Goal: Task Accomplishment & Management: Complete application form

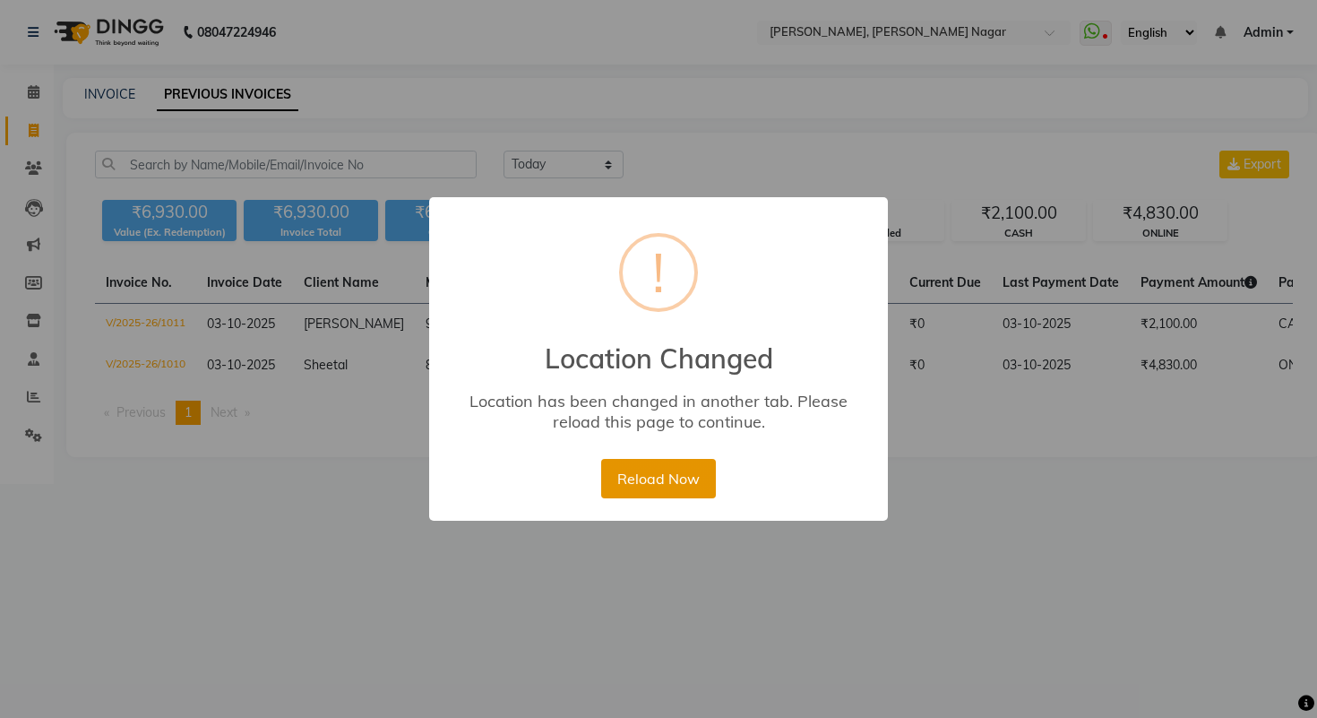
click at [688, 478] on button "Reload Now" at bounding box center [658, 478] width 114 height 39
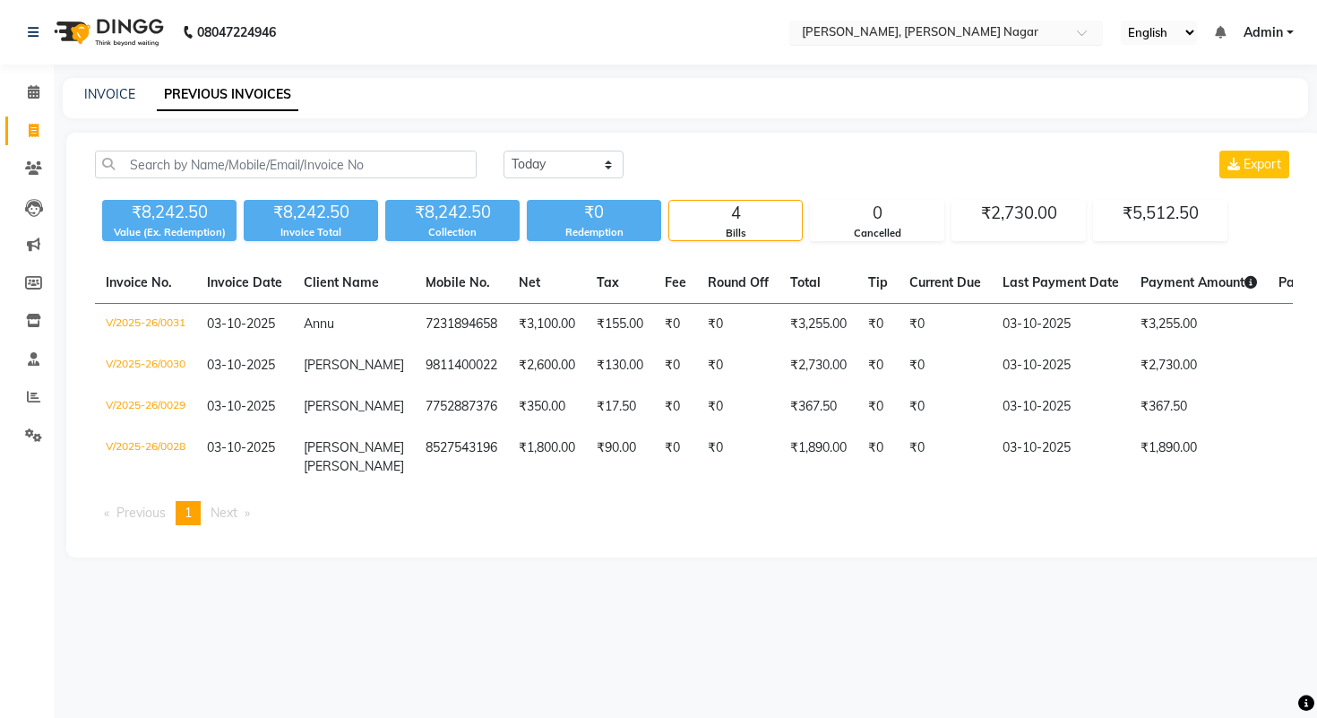
click at [882, 36] on input "text" at bounding box center [928, 34] width 260 height 18
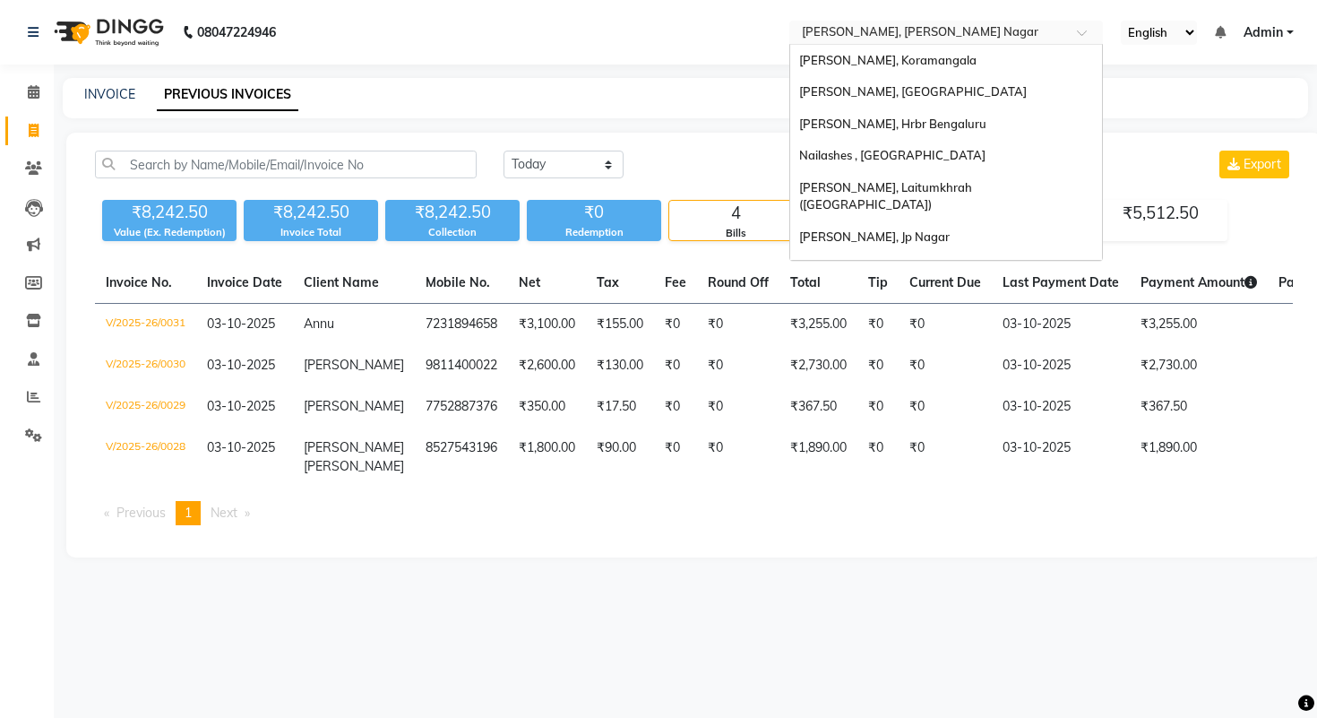
scroll to position [1343, 0]
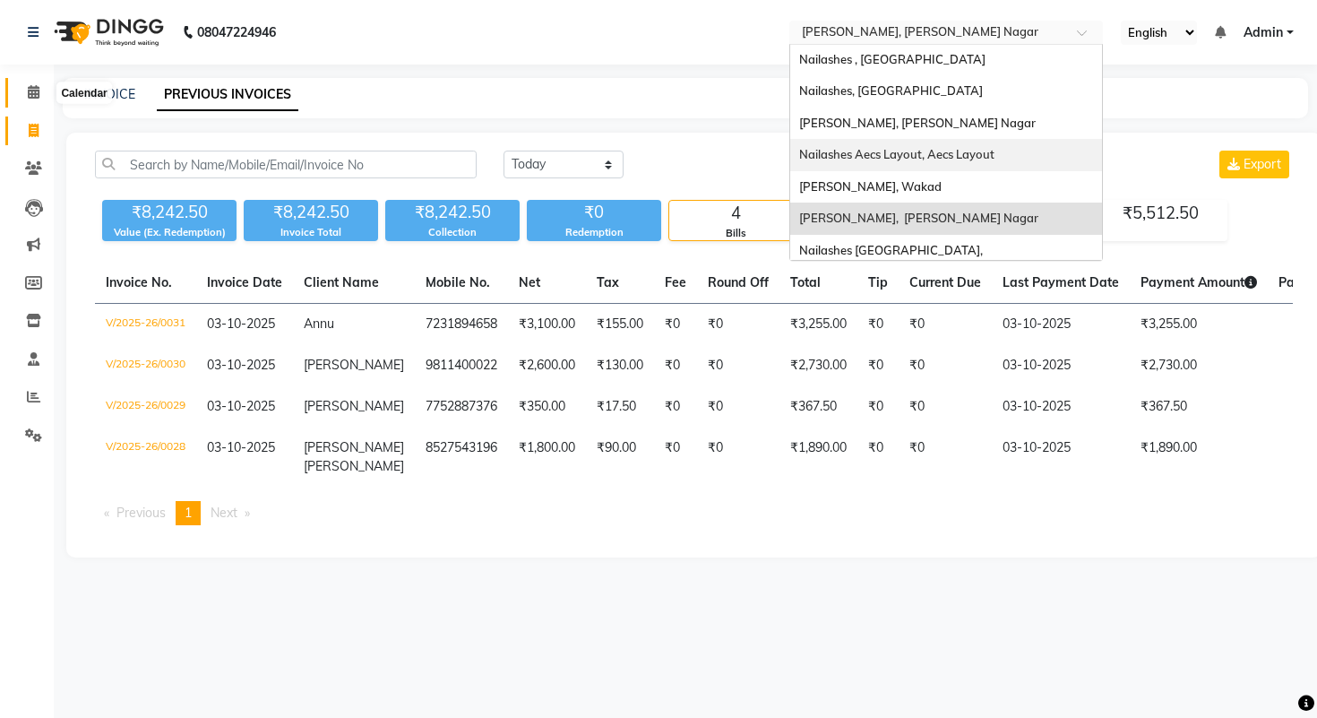
click at [38, 93] on icon at bounding box center [34, 91] width 12 height 13
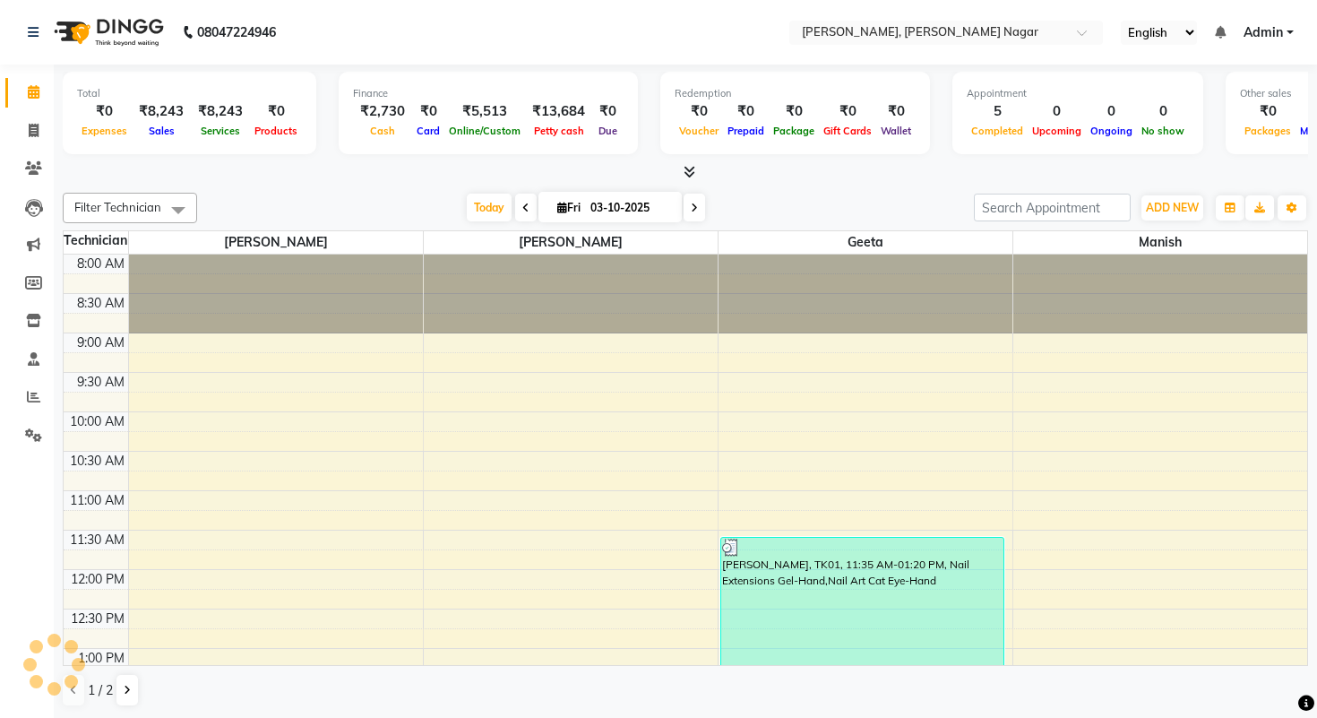
click at [693, 171] on icon at bounding box center [690, 171] width 12 height 13
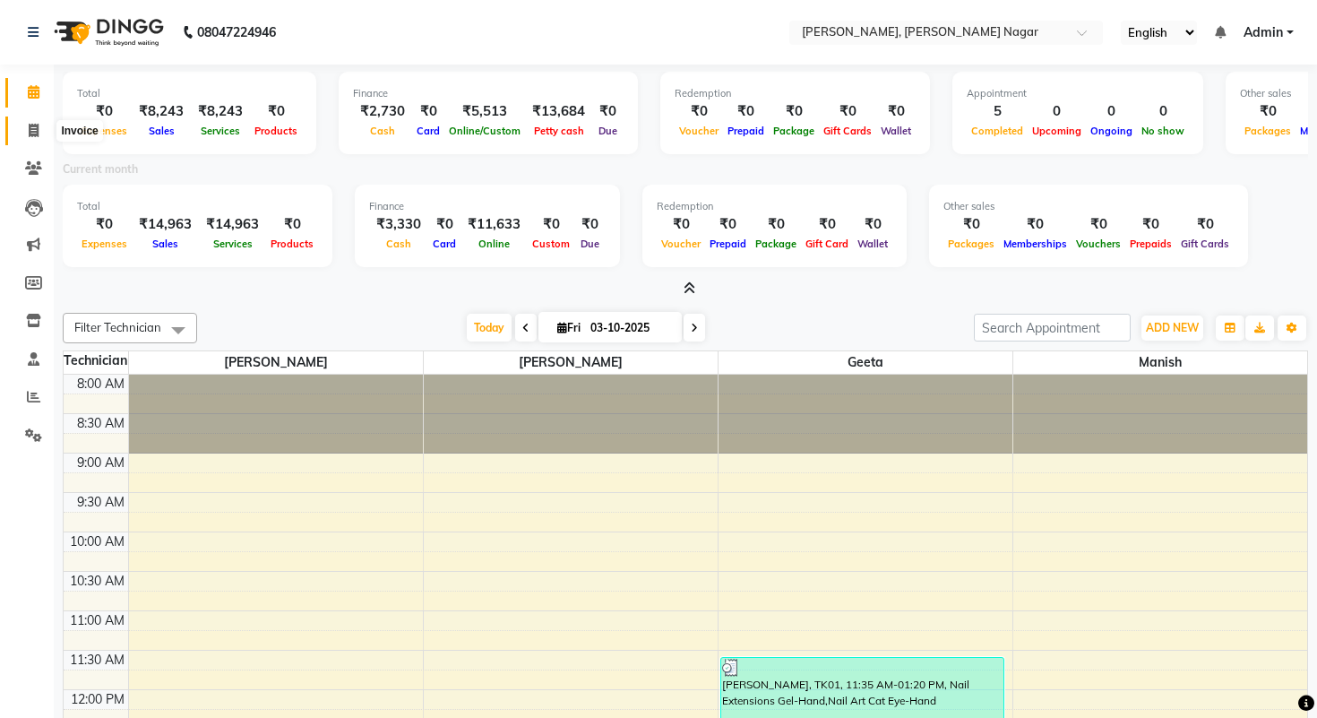
click at [28, 137] on span at bounding box center [33, 131] width 31 height 21
select select "service"
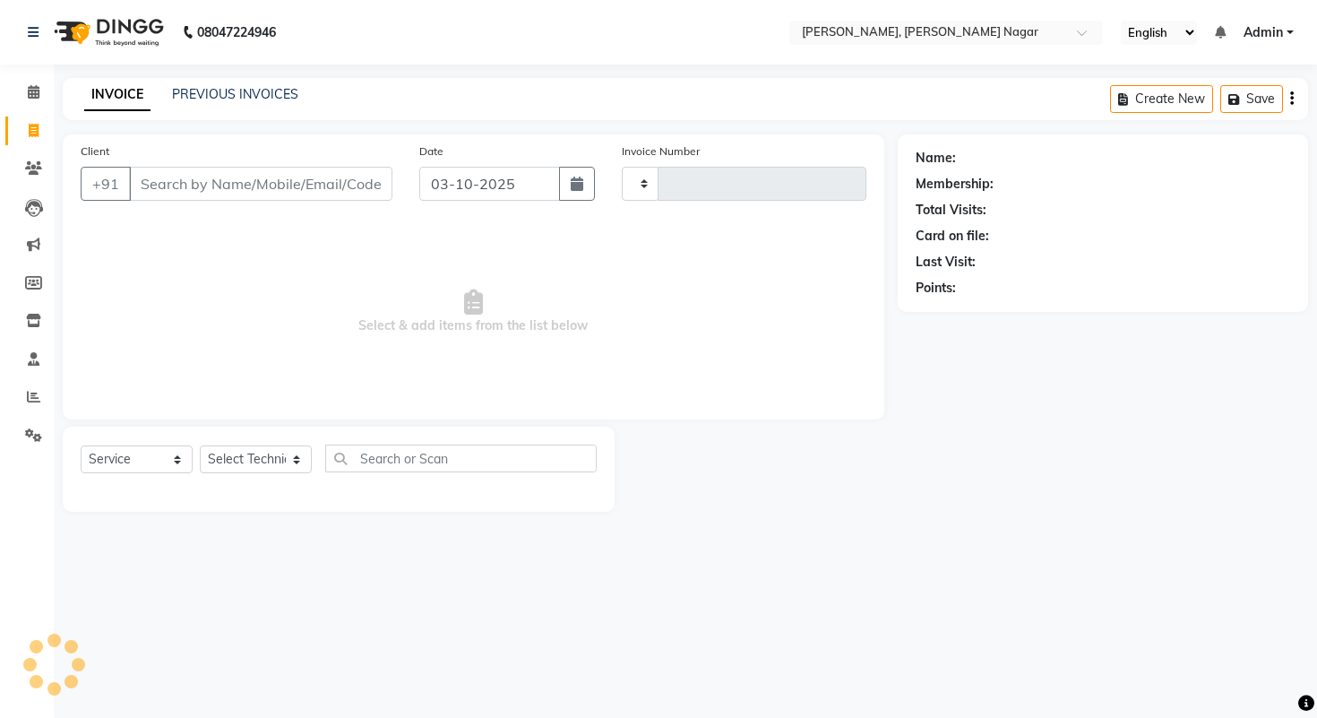
type input "0032"
select select "9049"
click at [231, 99] on link "PREVIOUS INVOICES" at bounding box center [235, 94] width 126 height 16
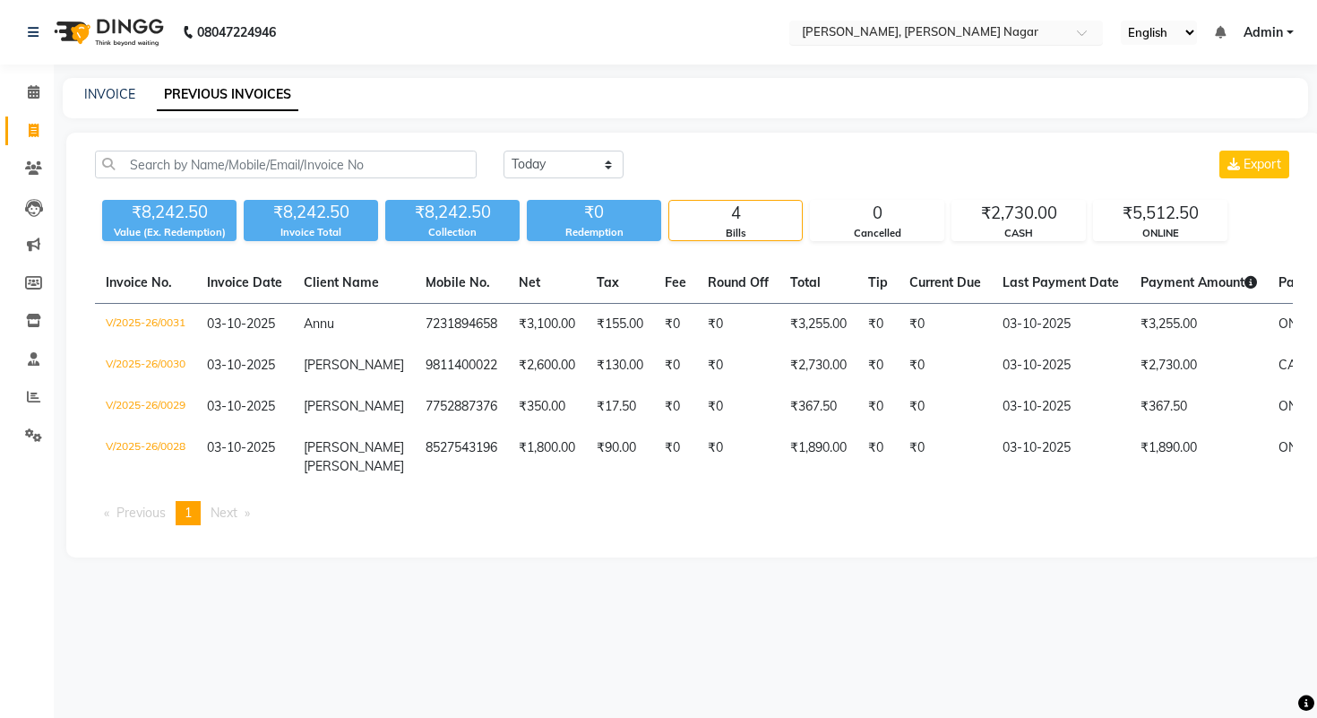
click at [900, 27] on input "text" at bounding box center [928, 34] width 260 height 18
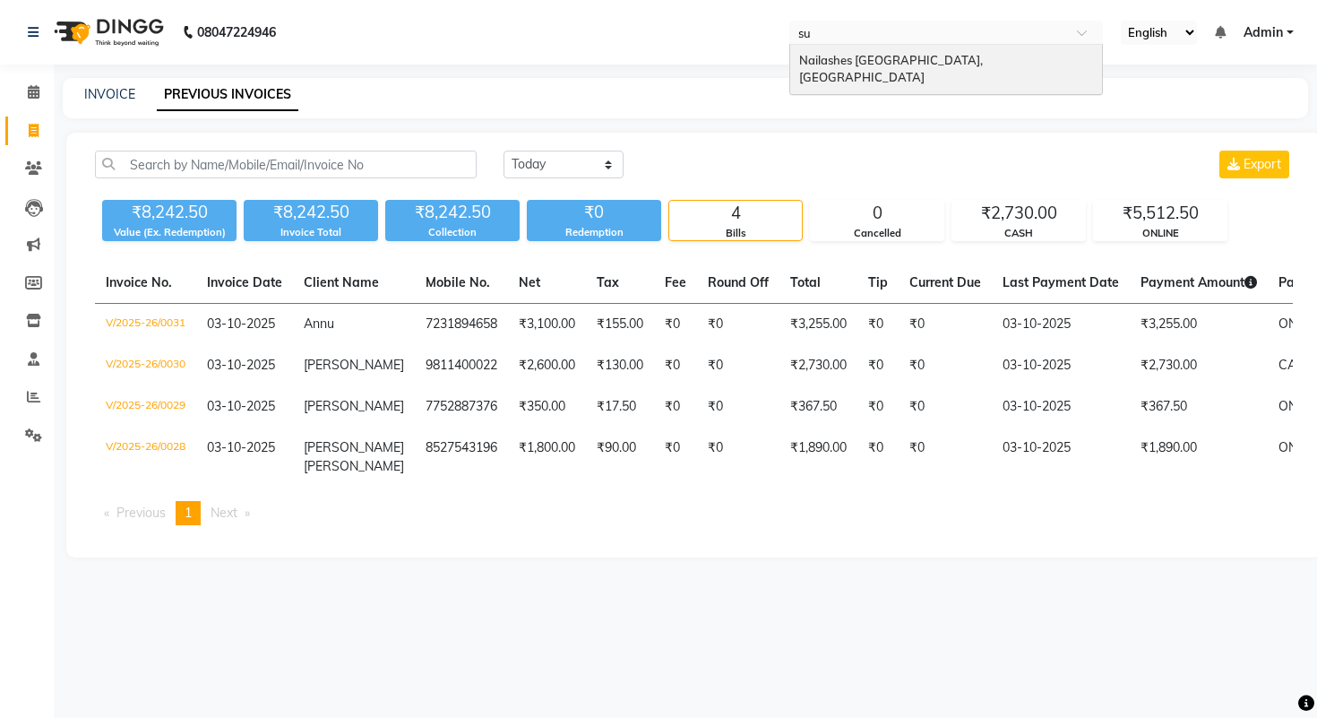
type input "s"
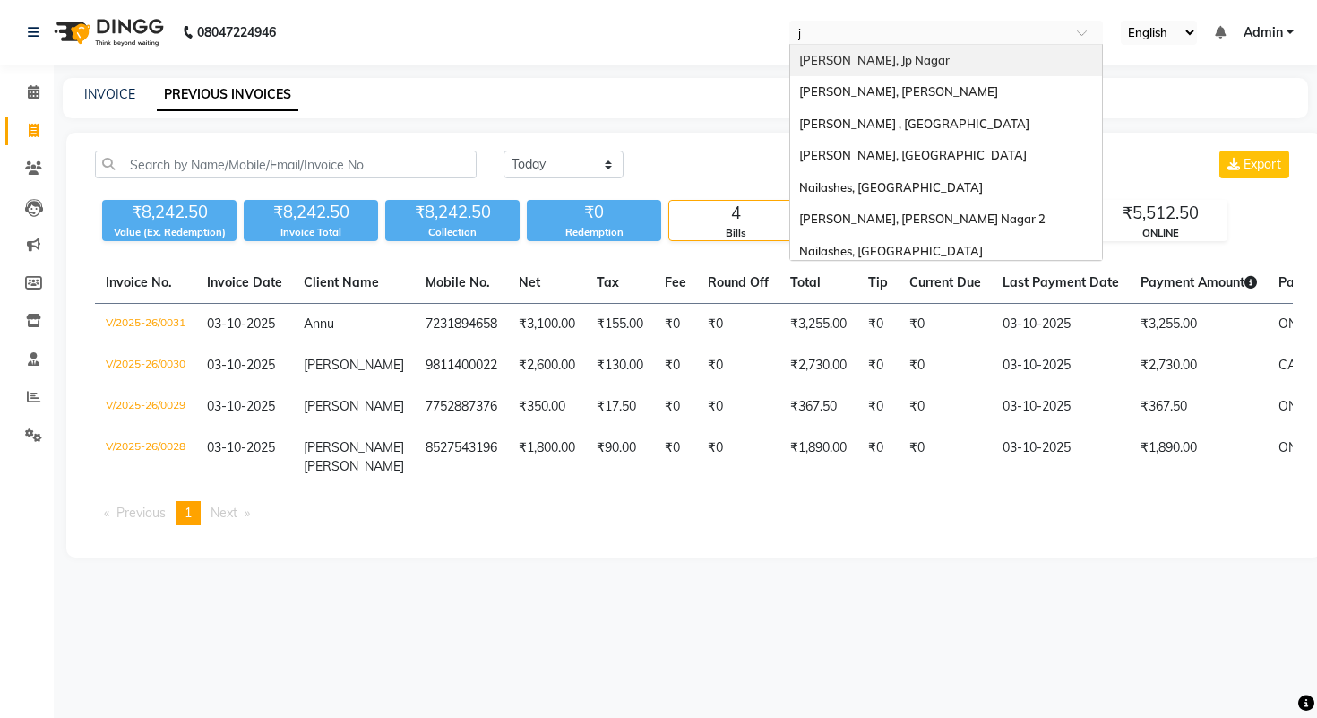
type input "ja"
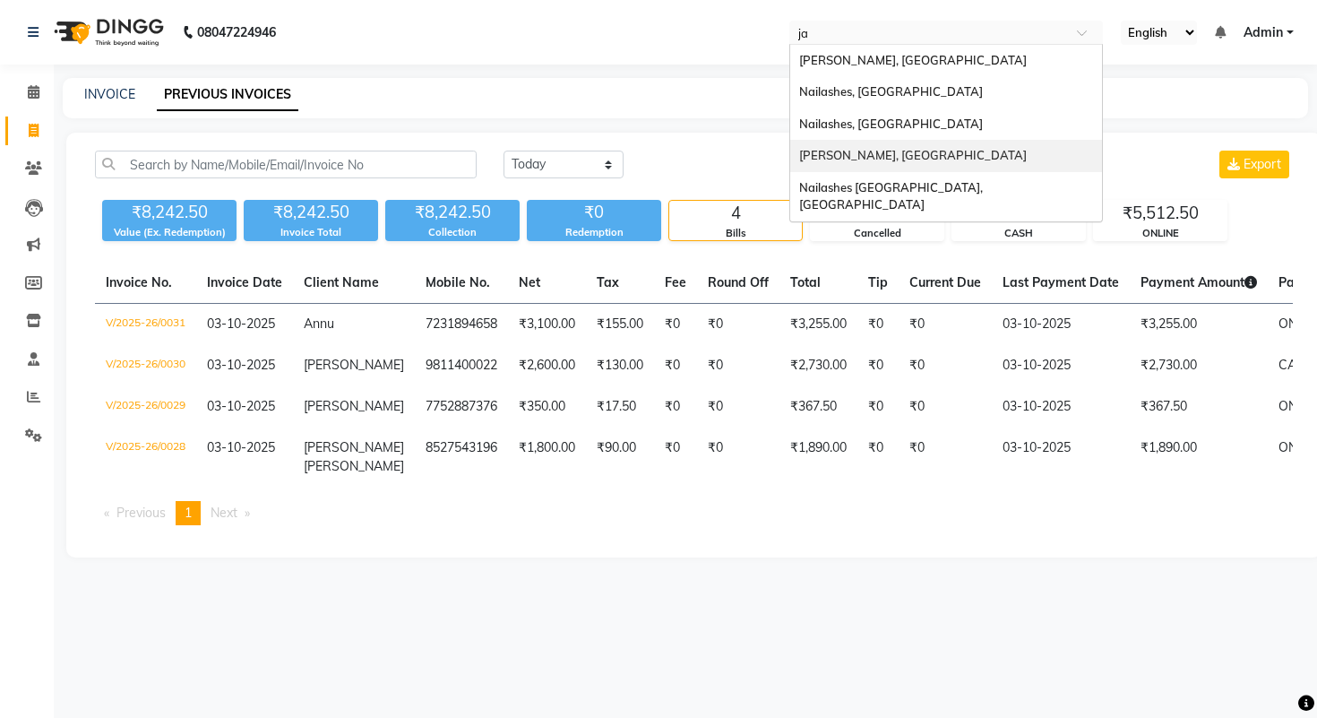
click at [922, 156] on div "[PERSON_NAME], [GEOGRAPHIC_DATA]" at bounding box center [946, 156] width 312 height 32
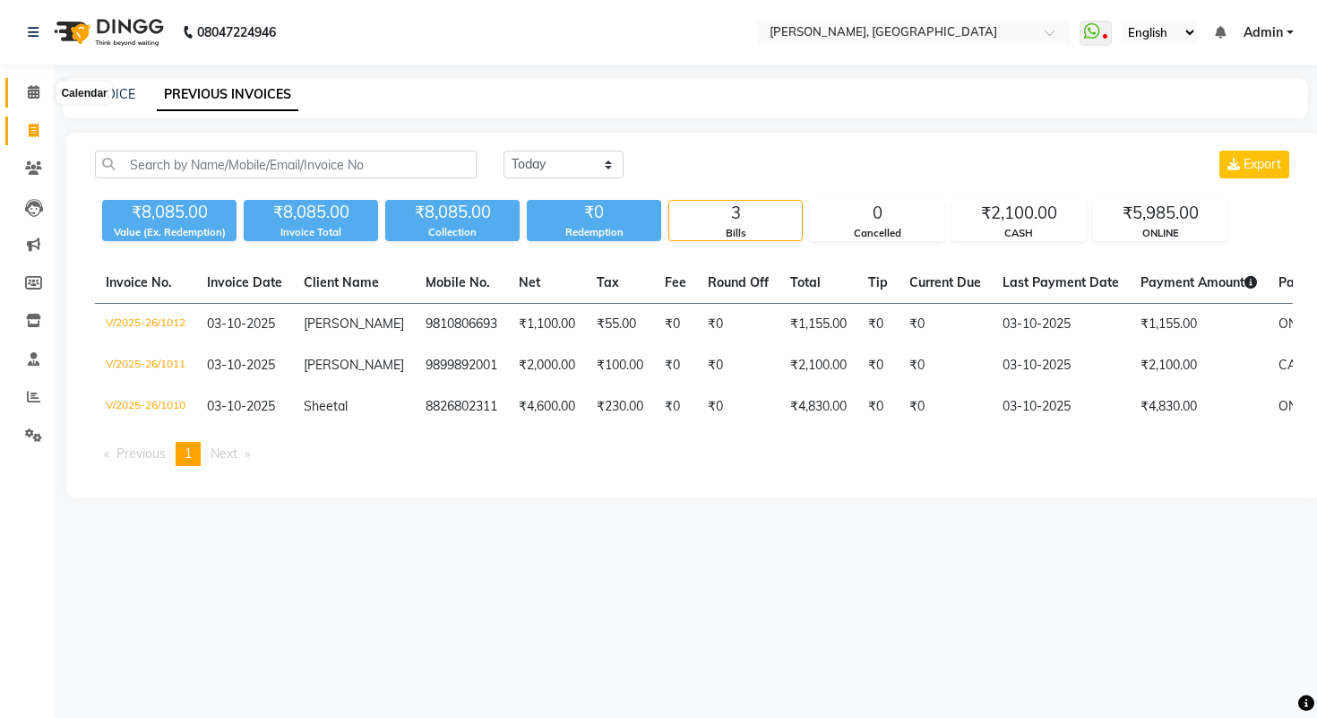
click at [37, 92] on icon at bounding box center [34, 91] width 12 height 13
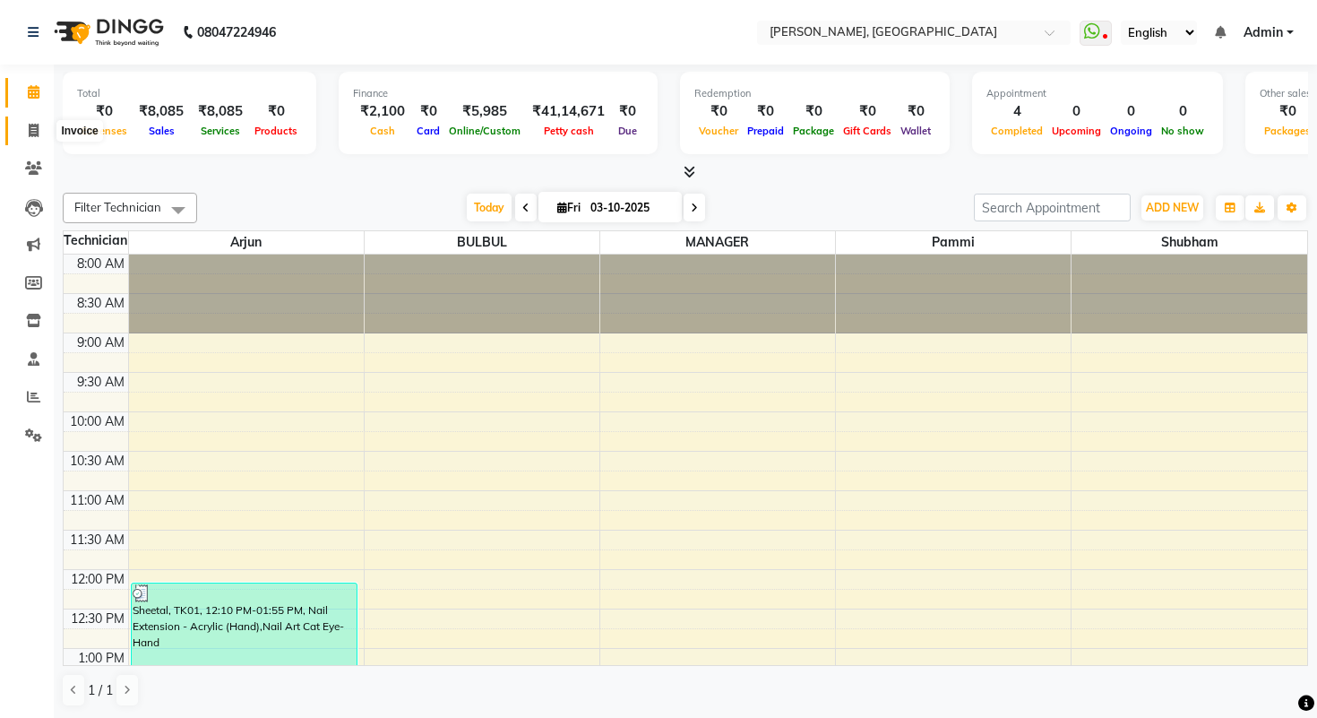
click at [30, 135] on icon at bounding box center [34, 130] width 10 height 13
select select "3842"
select select "service"
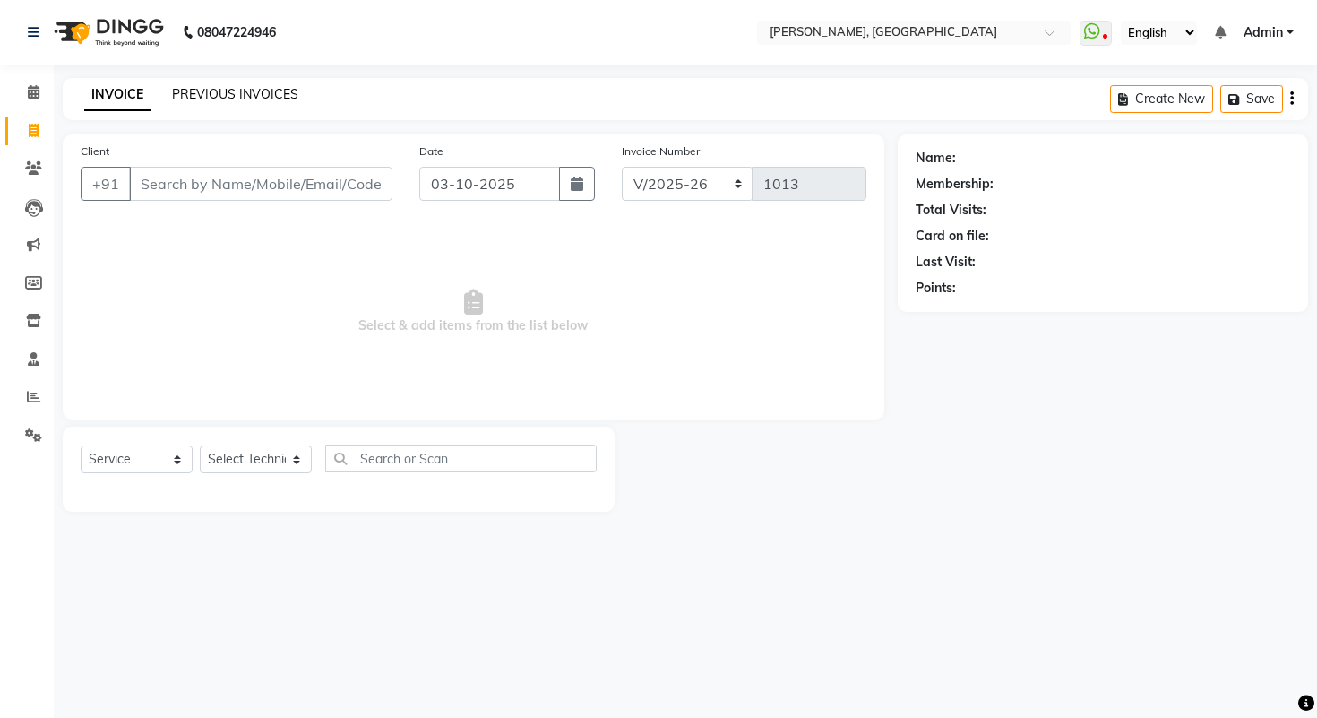
click at [248, 90] on link "PREVIOUS INVOICES" at bounding box center [235, 94] width 126 height 16
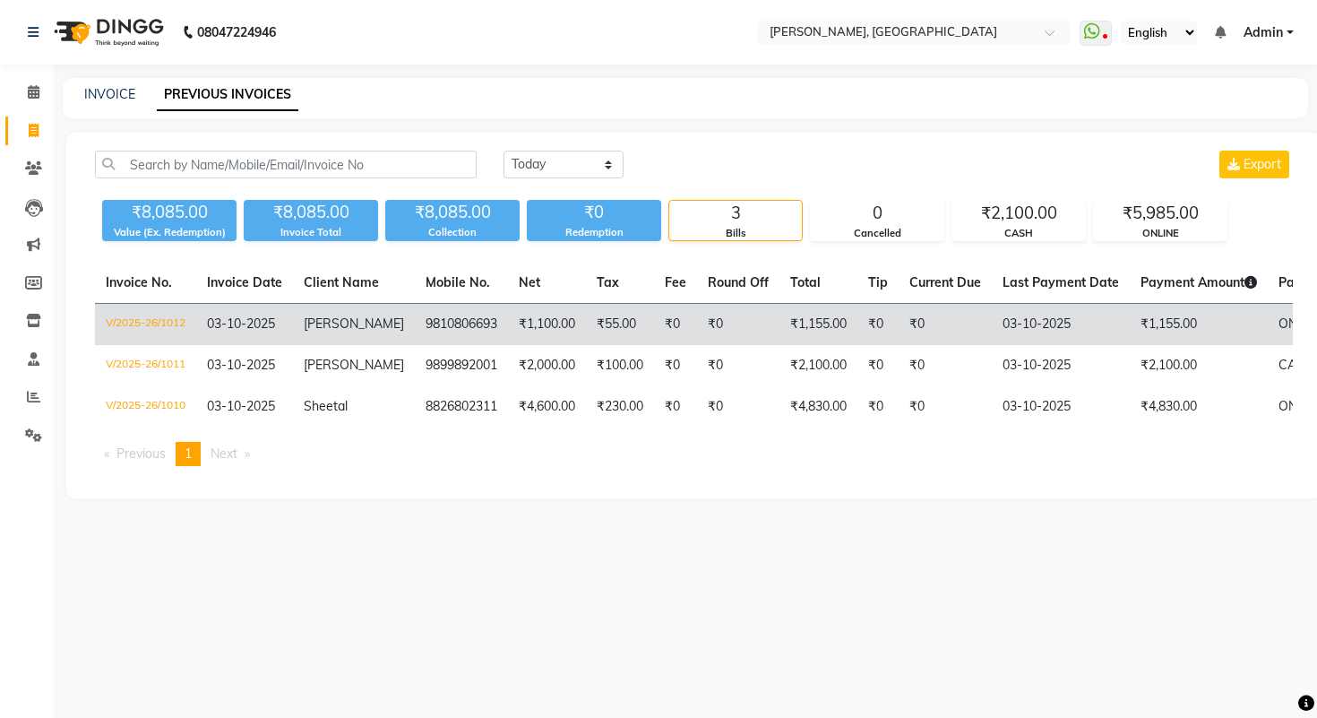
click at [155, 327] on td "V/2025-26/1012" at bounding box center [145, 325] width 101 height 42
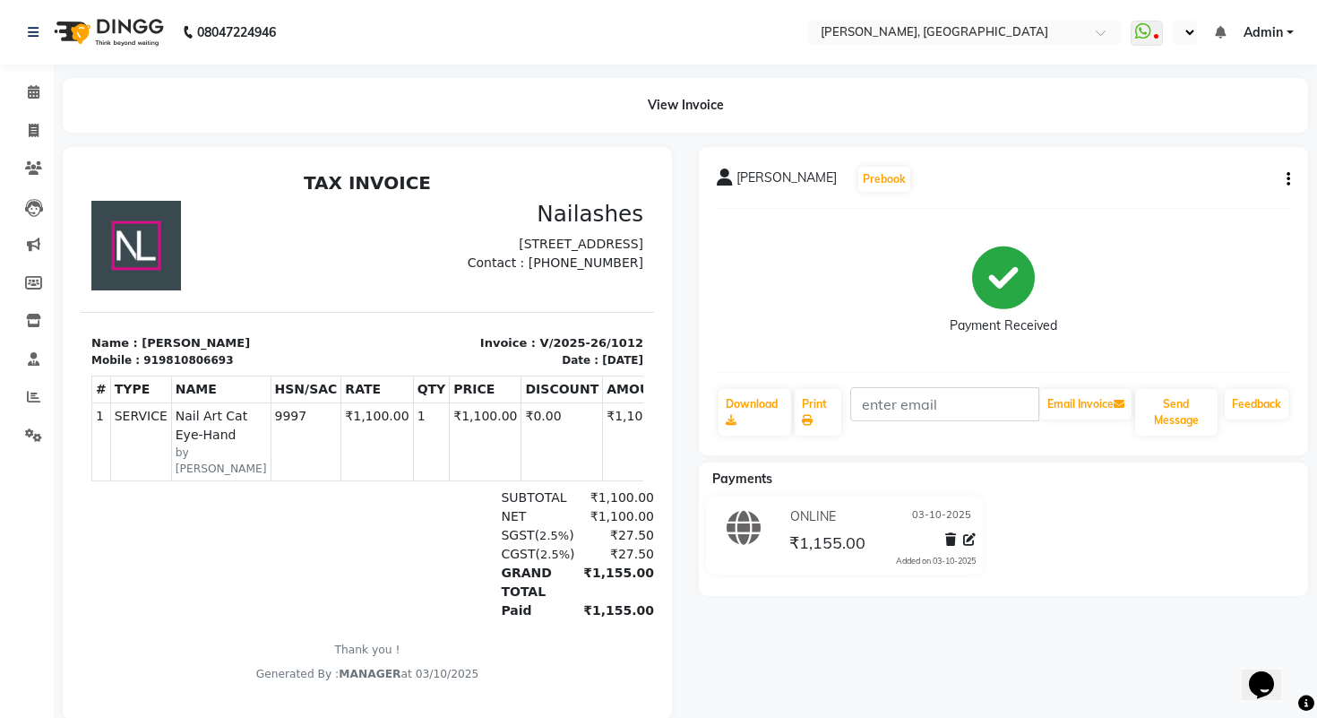
select select "en"
click at [33, 132] on icon at bounding box center [34, 130] width 10 height 13
select select "service"
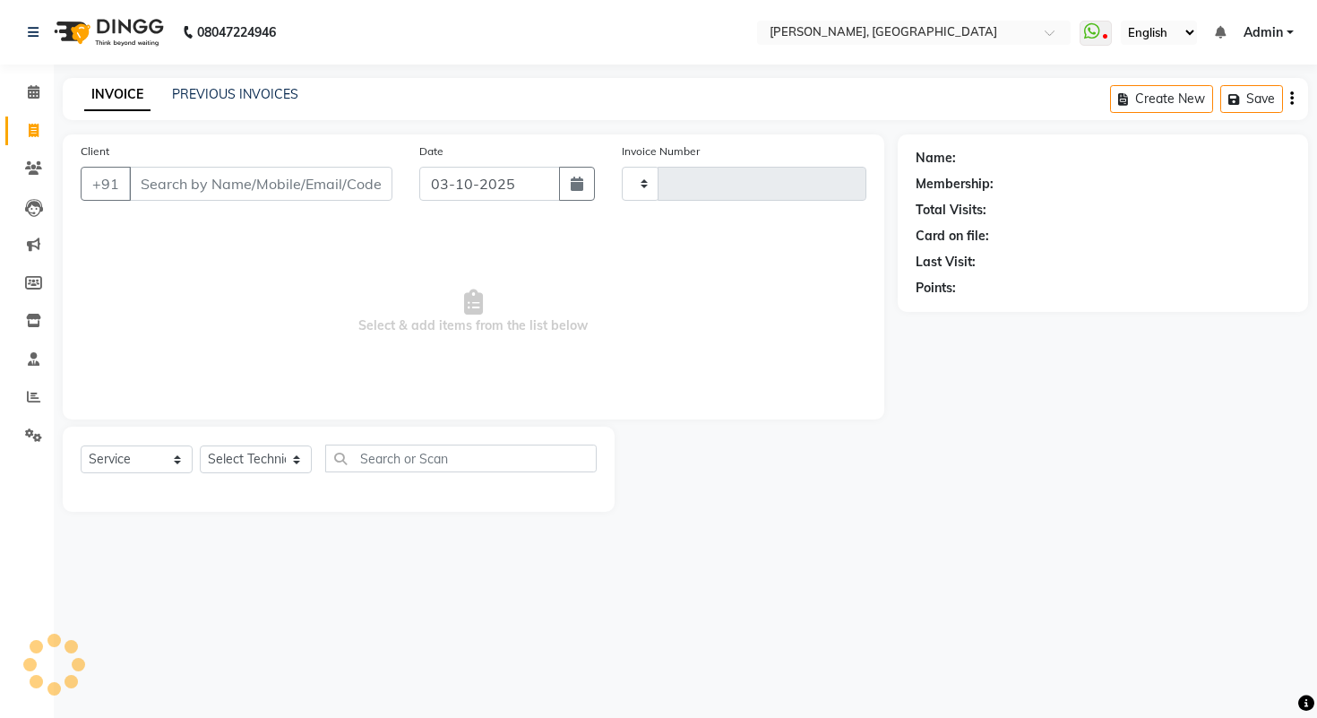
type input "1013"
select select "3842"
click at [242, 90] on link "PREVIOUS INVOICES" at bounding box center [235, 94] width 126 height 16
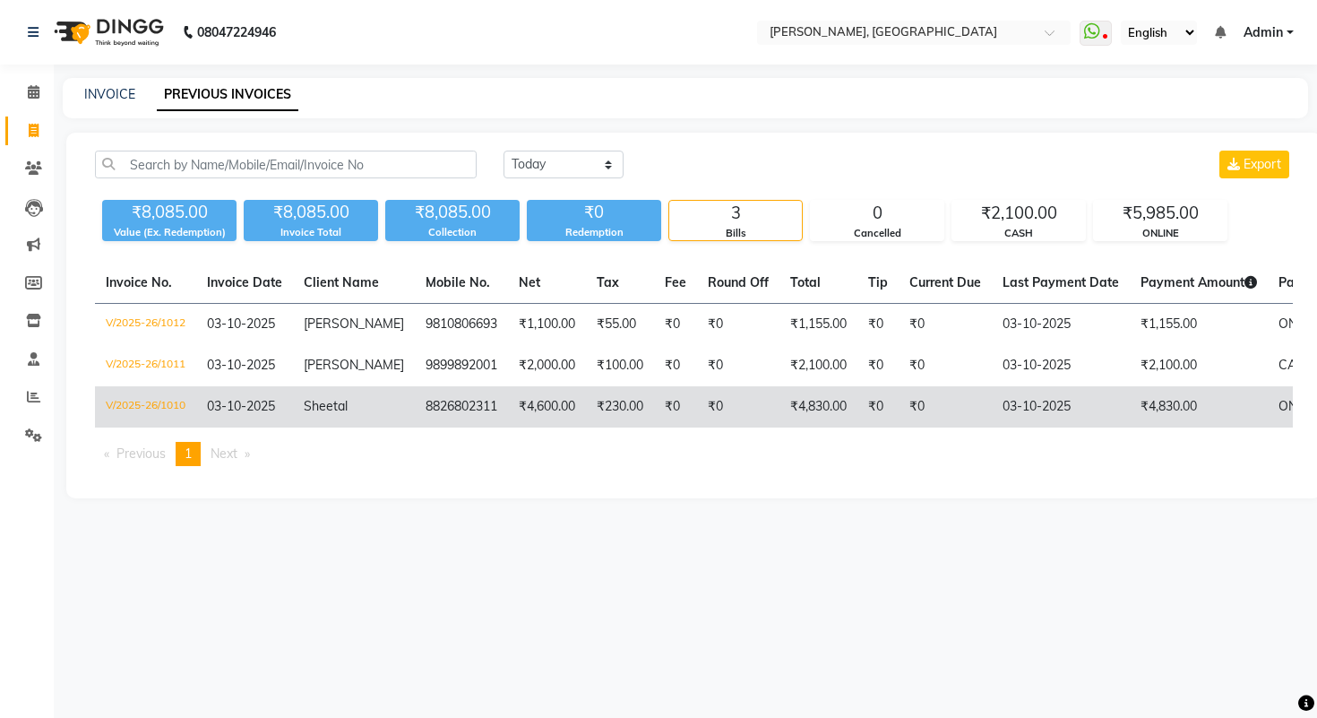
click at [151, 395] on td "V/2025-26/1010" at bounding box center [145, 406] width 101 height 41
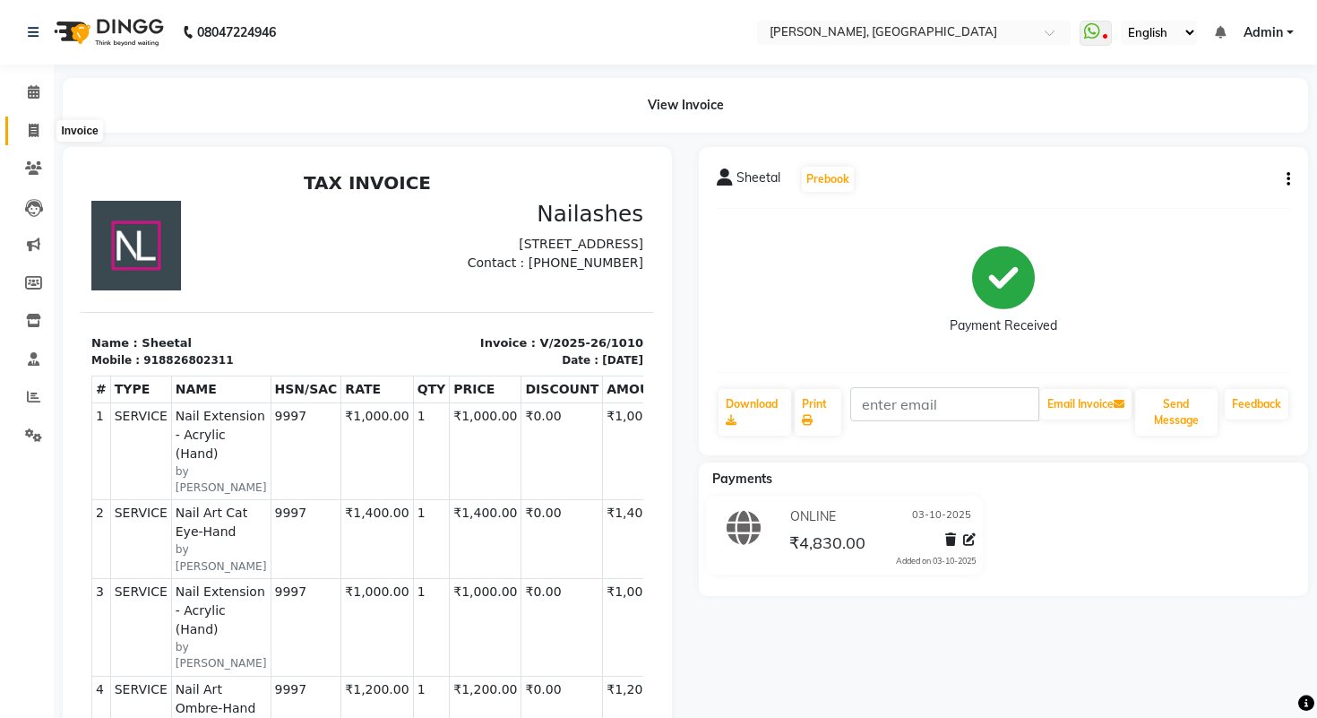
click at [33, 126] on icon at bounding box center [34, 130] width 10 height 13
select select "service"
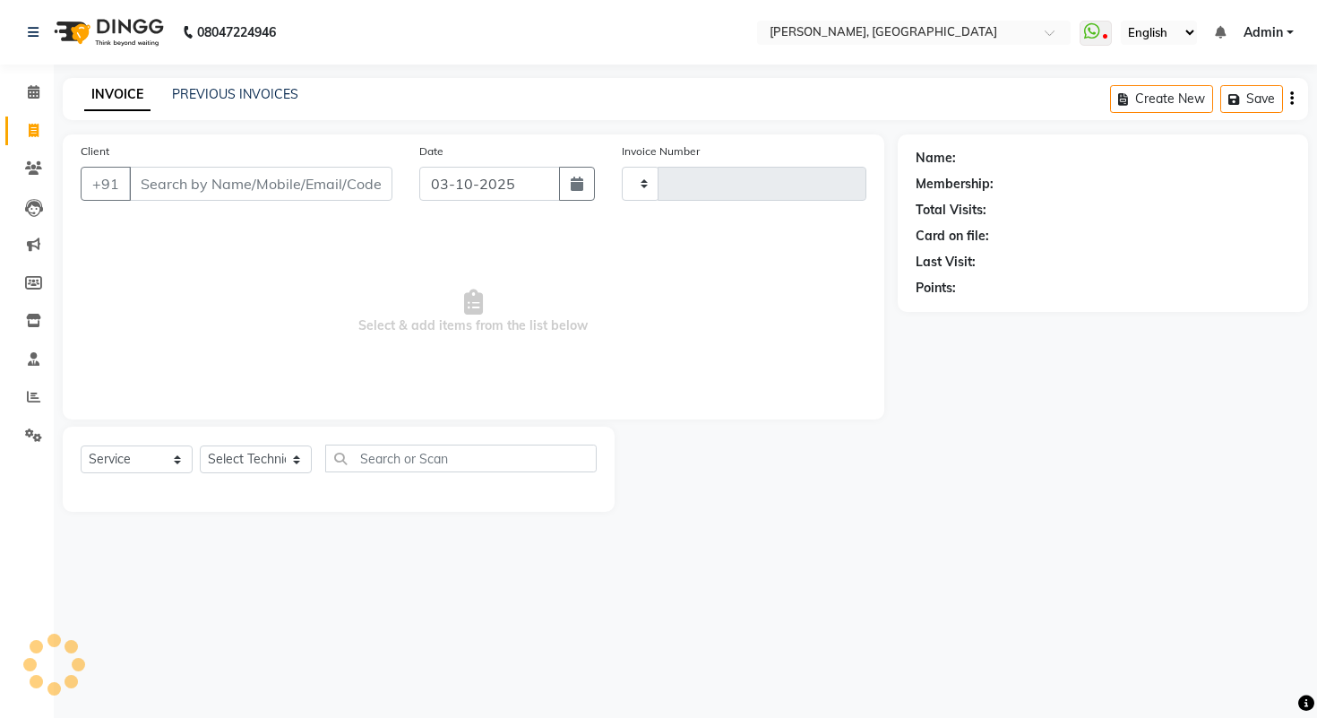
type input "1013"
select select "3842"
click at [217, 83] on div "INVOICE PREVIOUS INVOICES Create New Save" at bounding box center [685, 99] width 1245 height 42
click at [227, 97] on link "PREVIOUS INVOICES" at bounding box center [235, 94] width 126 height 16
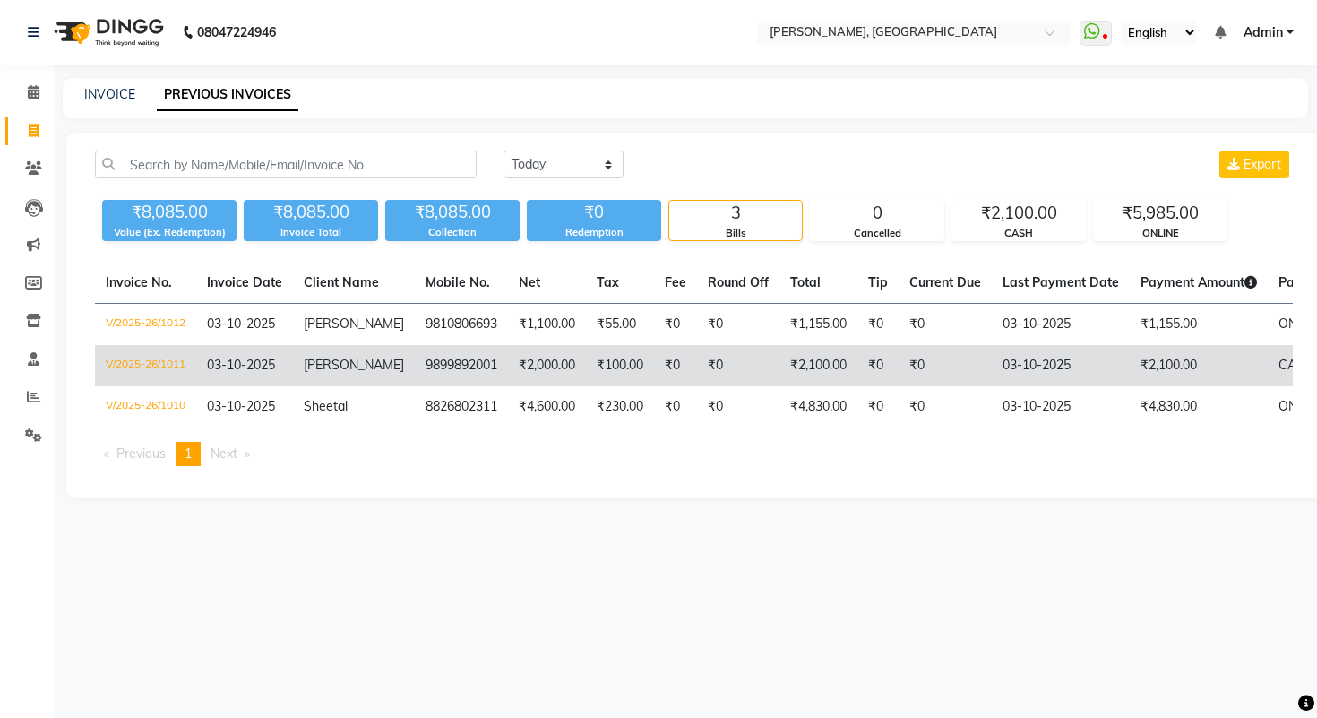
click at [167, 365] on td "V/2025-26/1011" at bounding box center [145, 365] width 101 height 41
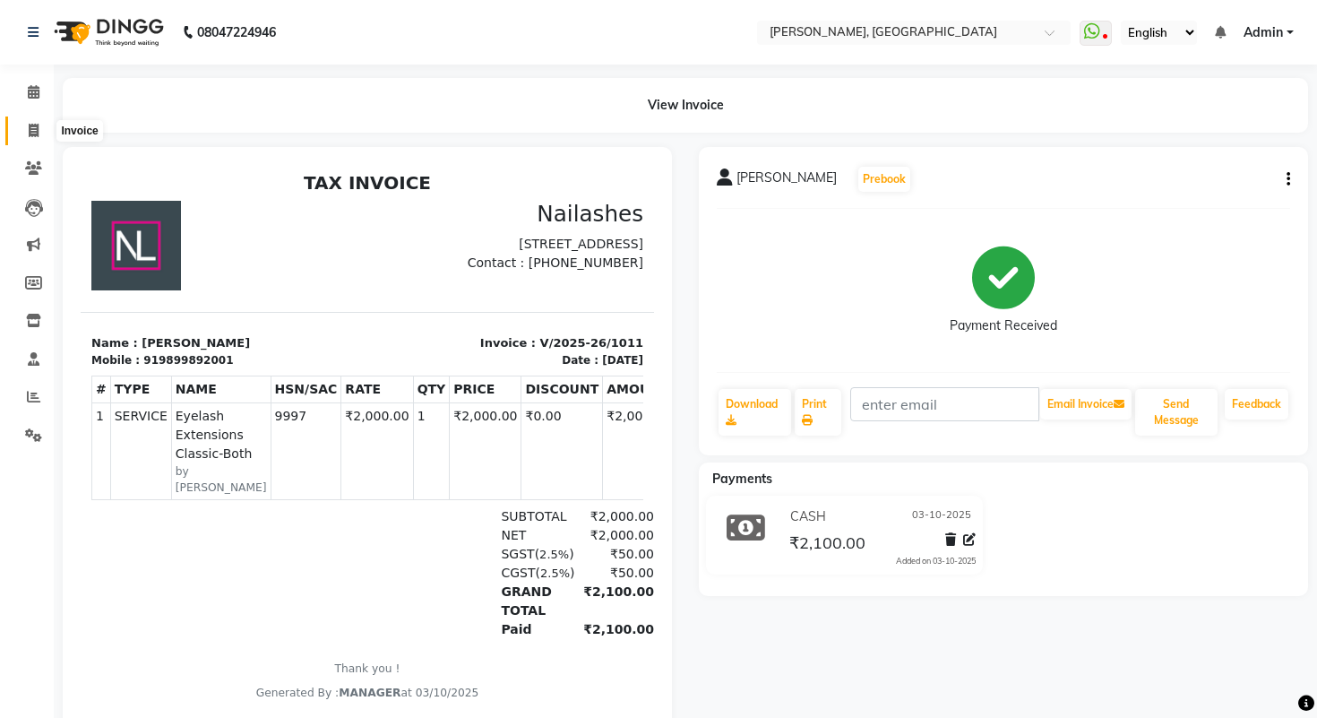
click at [39, 134] on span at bounding box center [33, 131] width 31 height 21
select select "service"
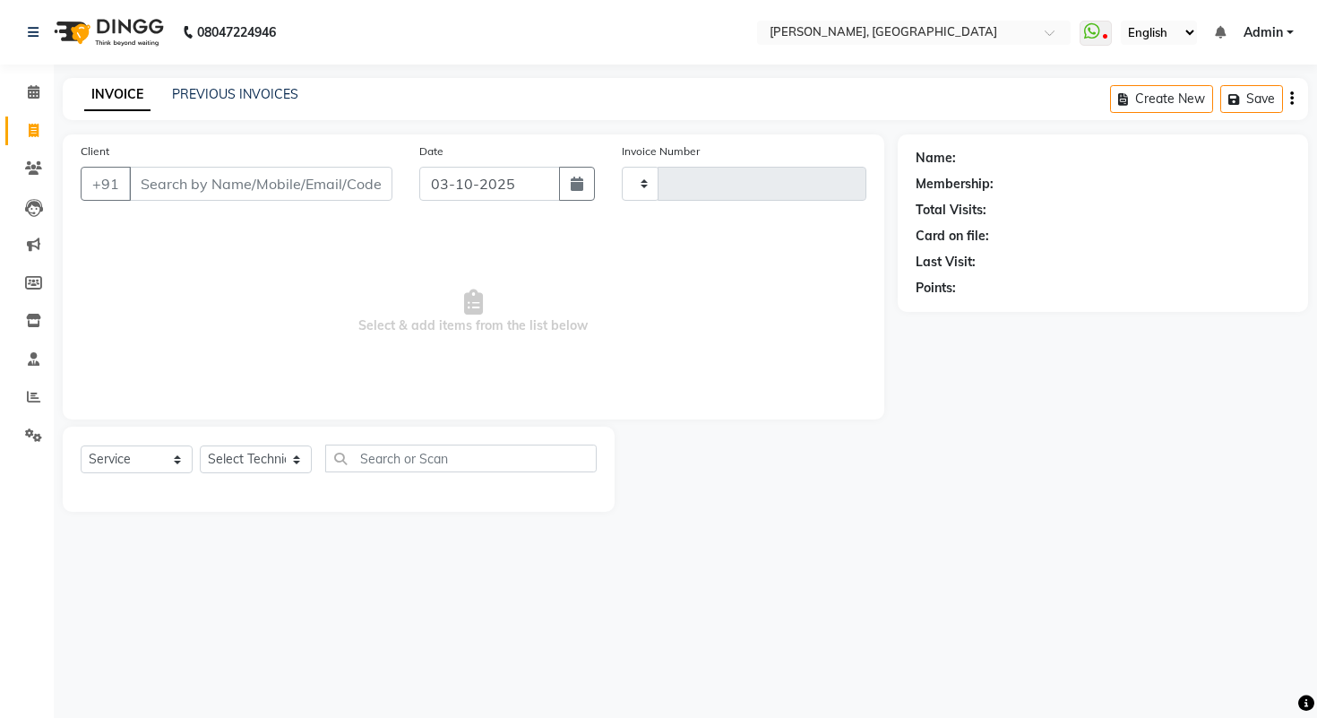
type input "1013"
select select "3842"
click at [185, 90] on link "PREVIOUS INVOICES" at bounding box center [235, 94] width 126 height 16
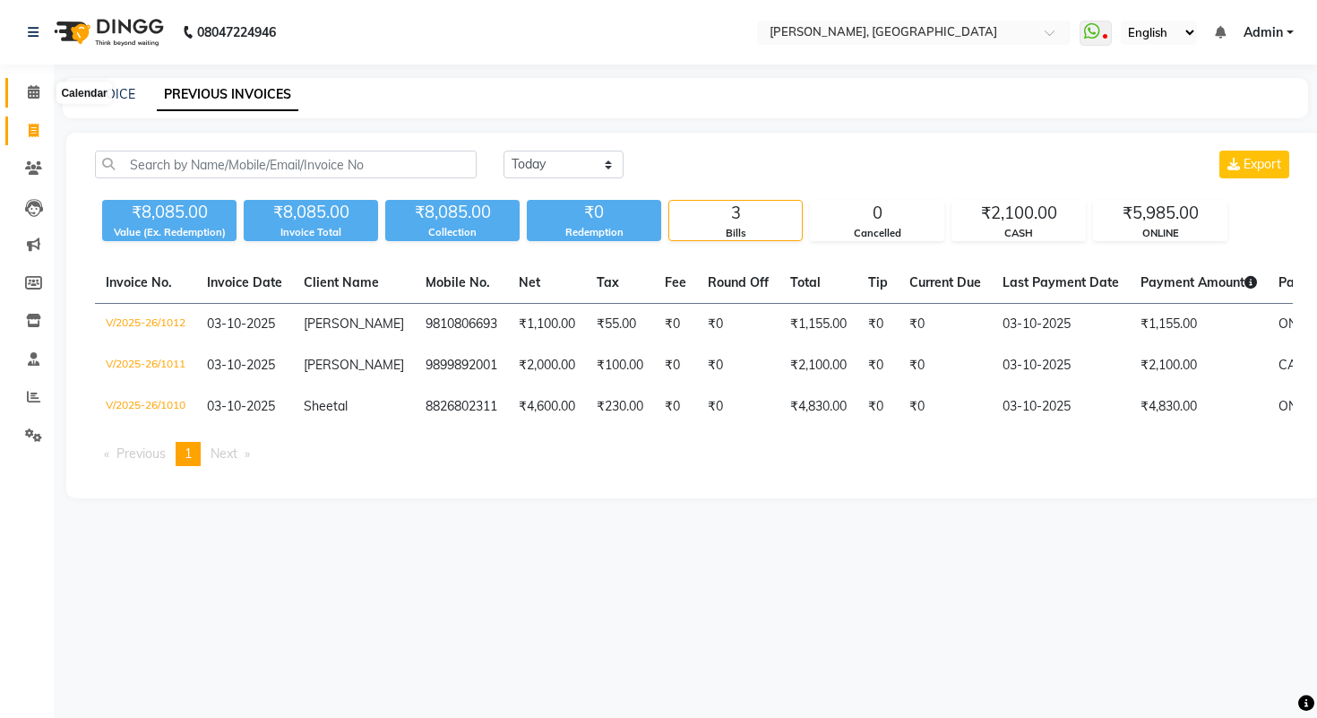
click at [44, 93] on span at bounding box center [33, 92] width 31 height 21
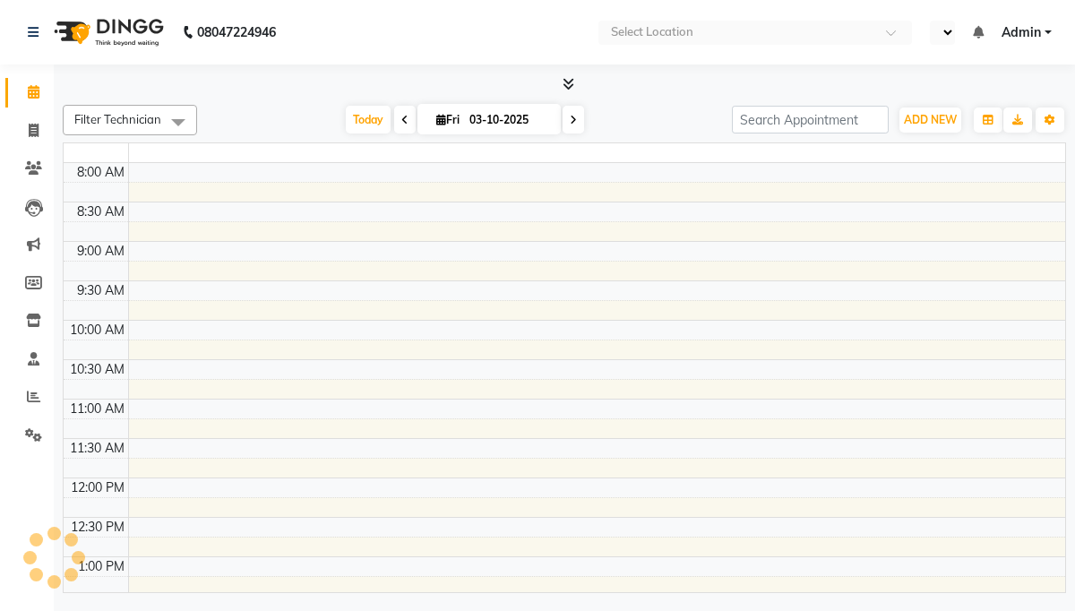
select select "en"
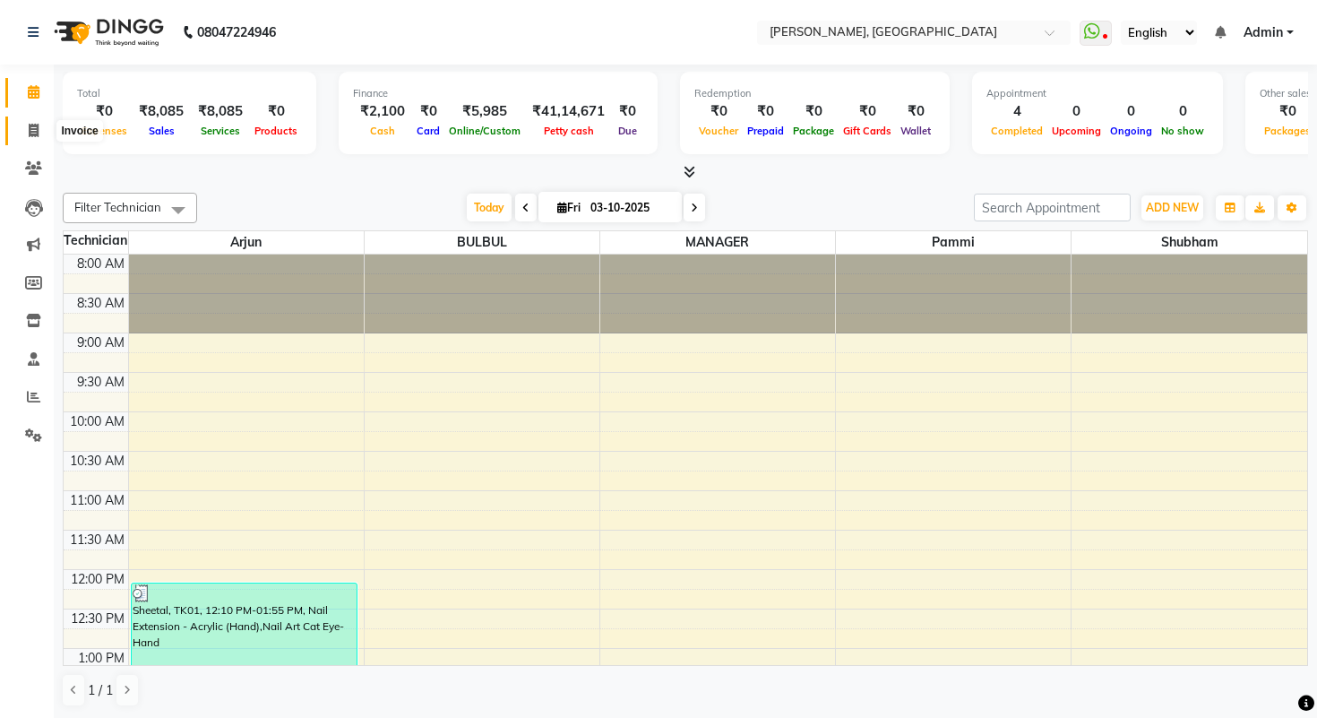
click at [27, 133] on span at bounding box center [33, 131] width 31 height 21
select select "service"
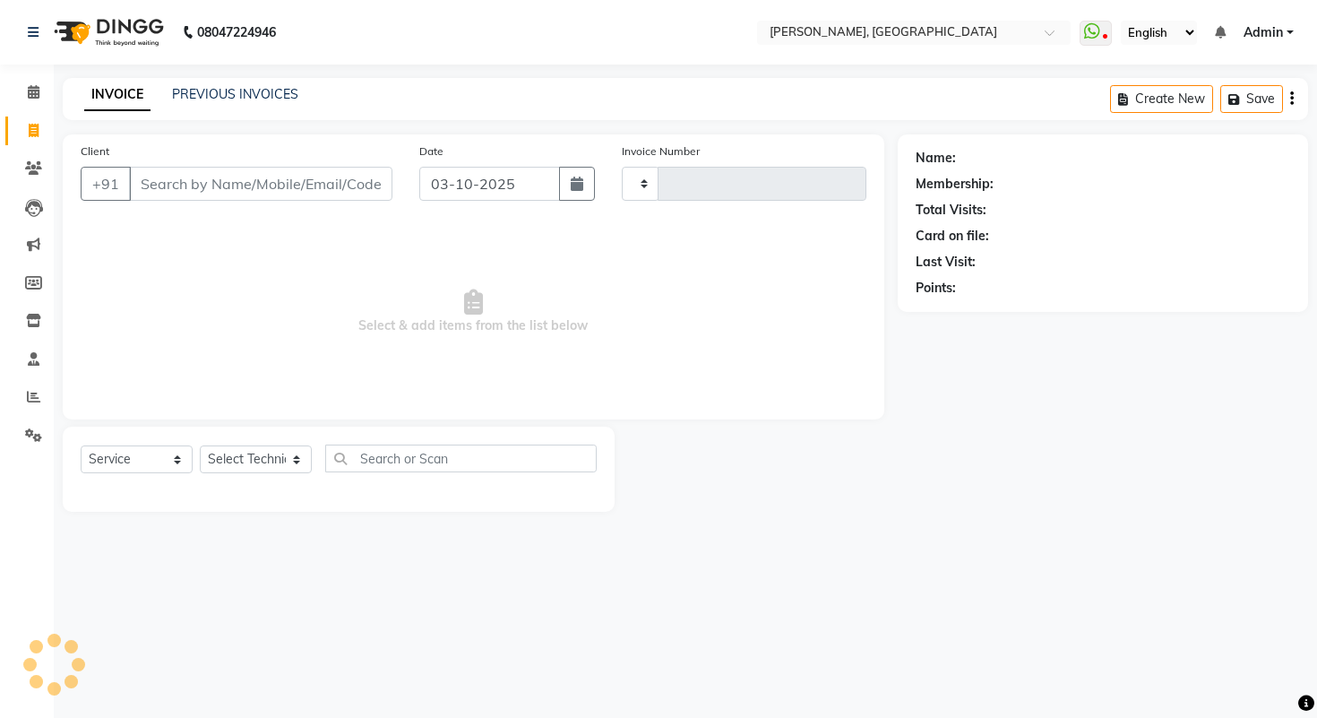
type input "1014"
select select "3842"
click at [228, 95] on link "PREVIOUS INVOICES" at bounding box center [235, 94] width 126 height 16
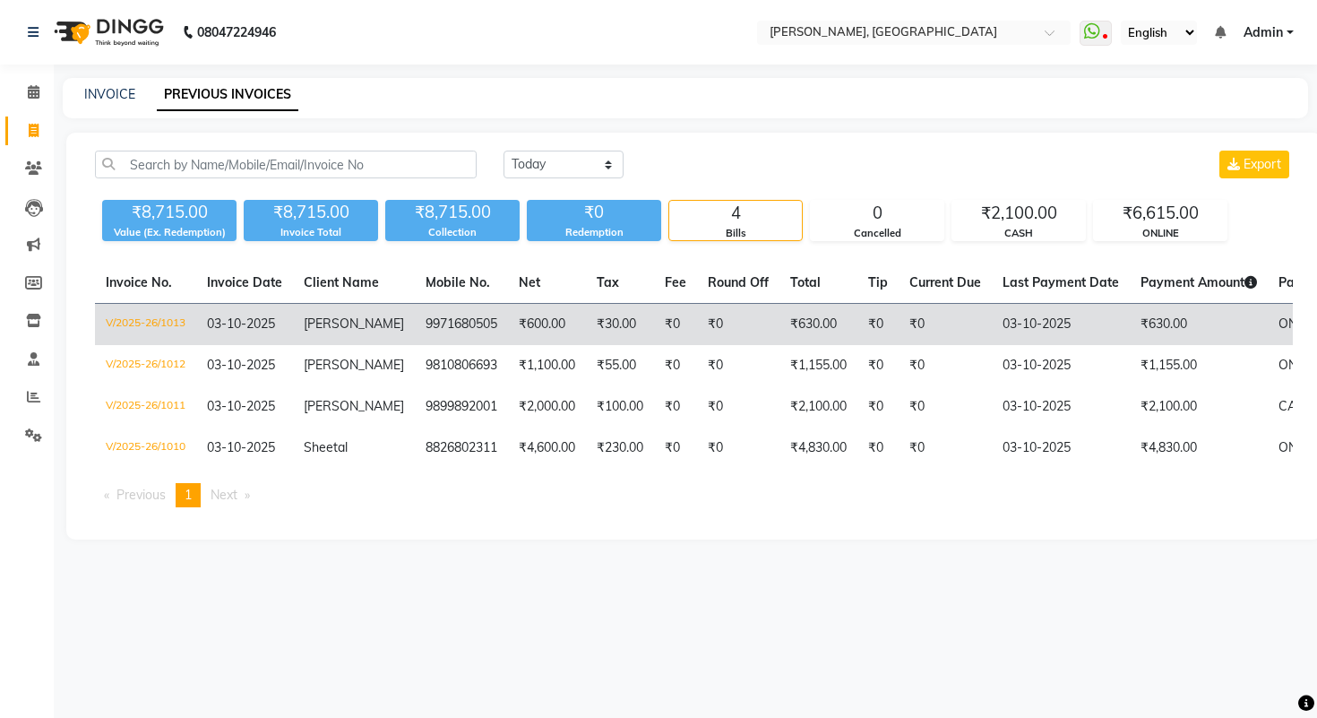
click at [174, 325] on td "V/2025-26/1013" at bounding box center [145, 325] width 101 height 42
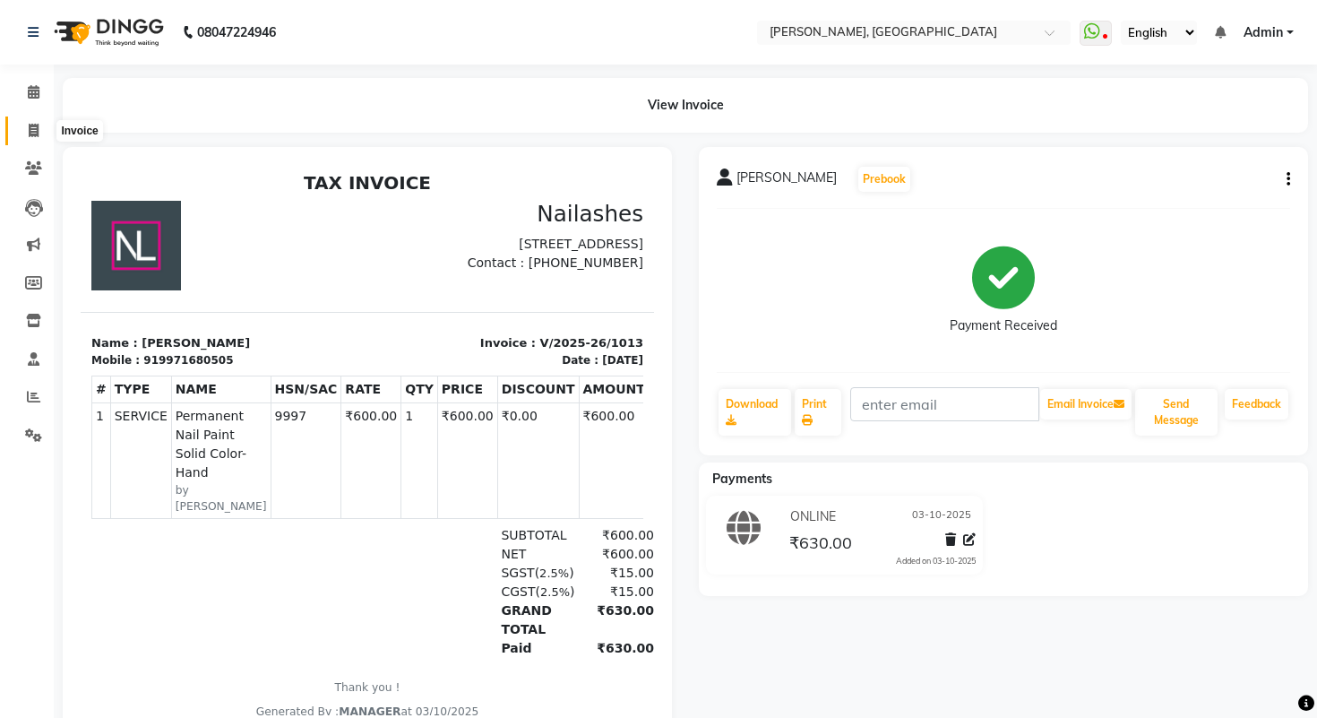
click at [35, 128] on icon at bounding box center [34, 130] width 10 height 13
select select "service"
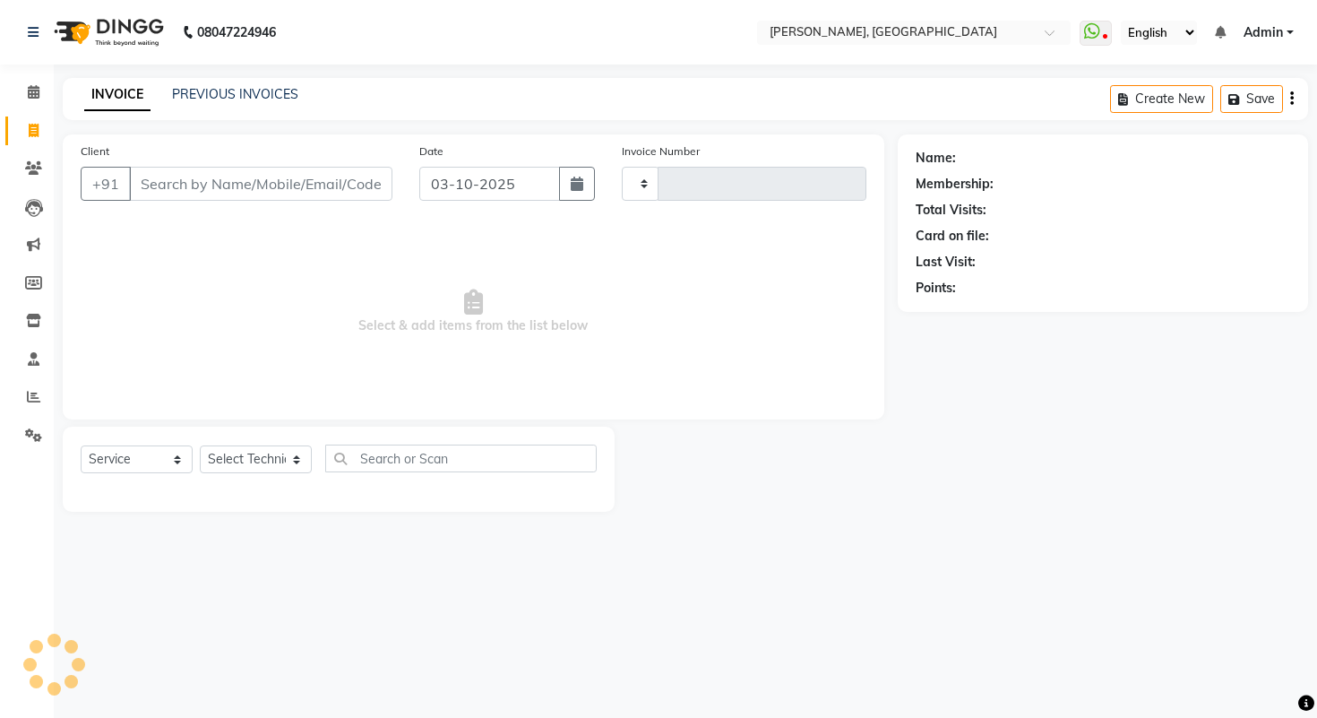
type input "1014"
select select "3842"
click at [216, 90] on link "PREVIOUS INVOICES" at bounding box center [235, 94] width 126 height 16
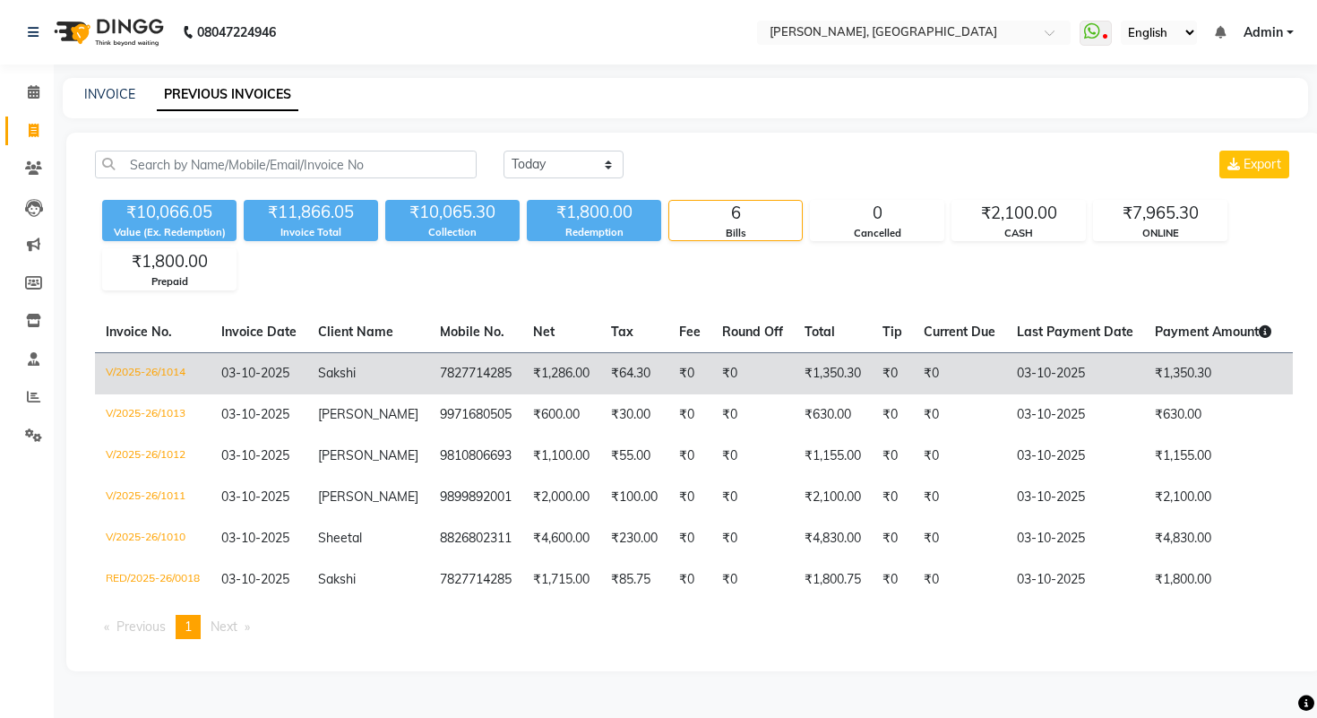
click at [167, 374] on td "V/2025-26/1014" at bounding box center [153, 373] width 116 height 42
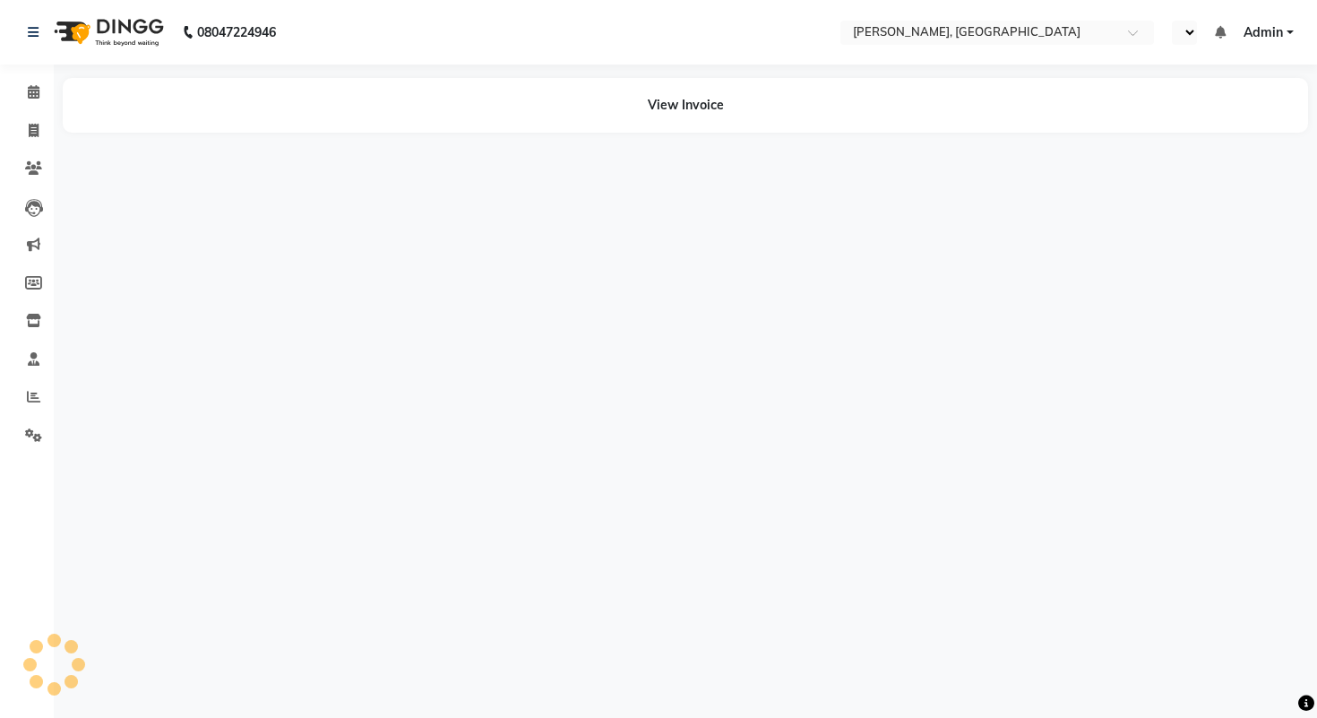
select select "en"
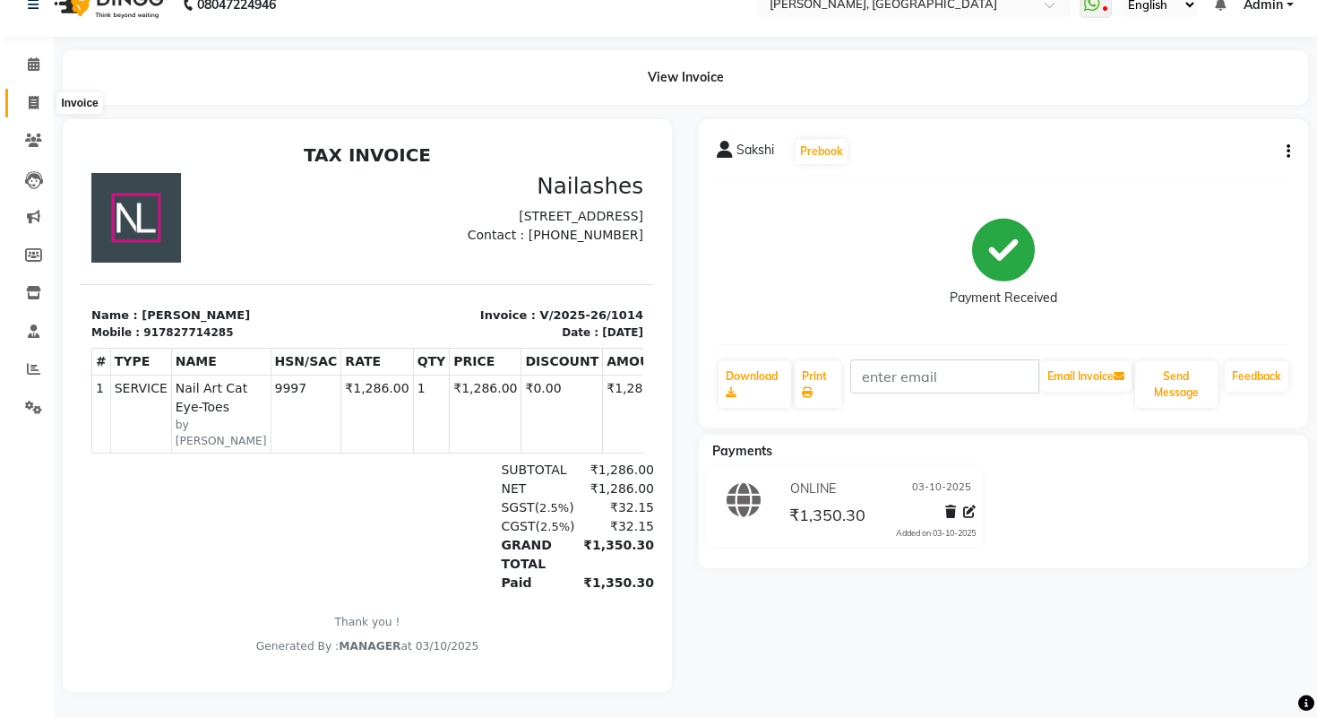
click at [37, 99] on icon at bounding box center [34, 102] width 10 height 13
select select "service"
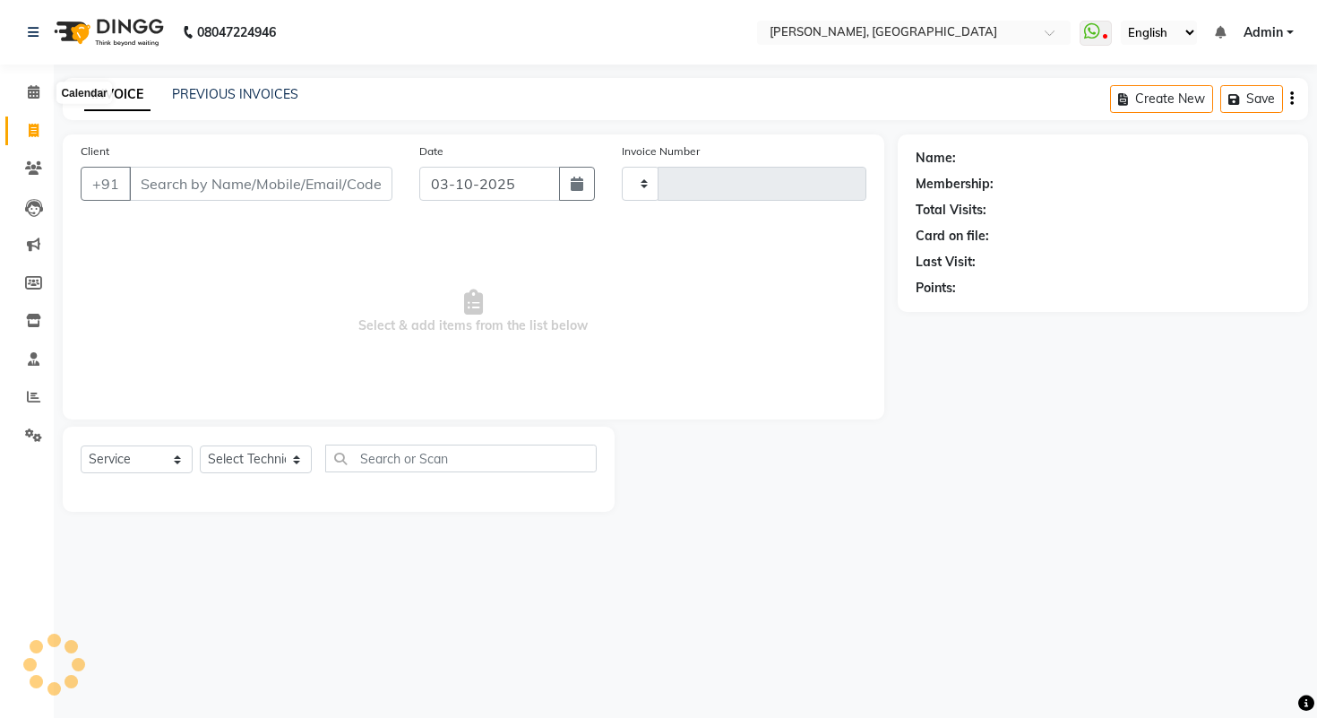
type input "1015"
select select "3842"
click at [241, 99] on link "PREVIOUS INVOICES" at bounding box center [235, 94] width 126 height 16
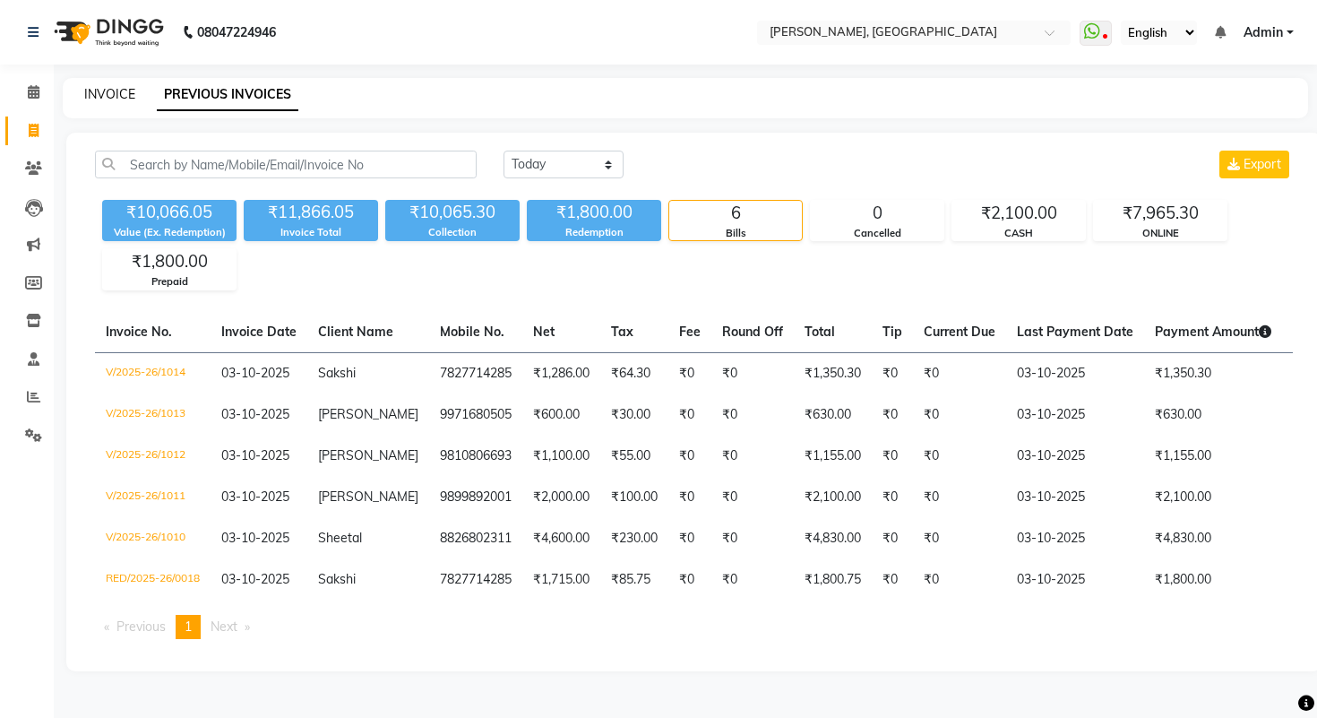
click at [116, 90] on link "INVOICE" at bounding box center [109, 94] width 51 height 16
select select "service"
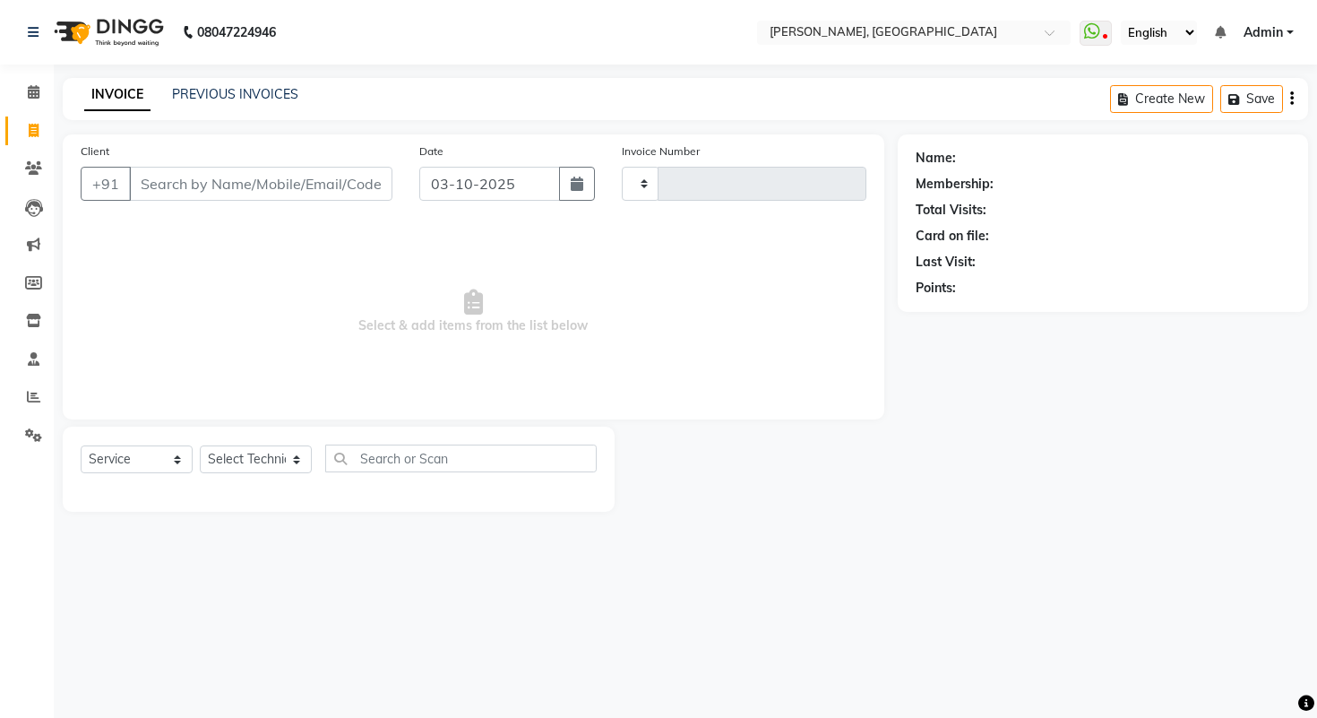
type input "1015"
select select "3842"
click at [210, 91] on link "PREVIOUS INVOICES" at bounding box center [235, 94] width 126 height 16
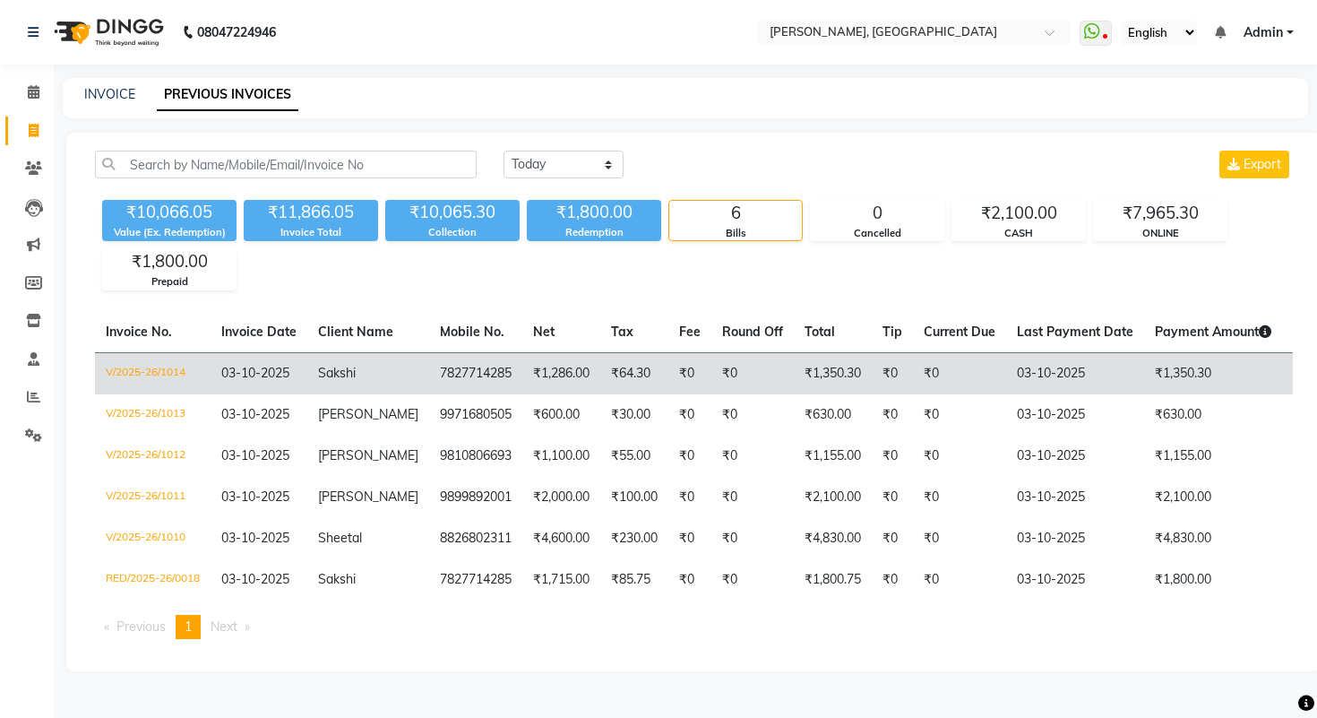
click at [153, 368] on td "V/2025-26/1014" at bounding box center [153, 373] width 116 height 42
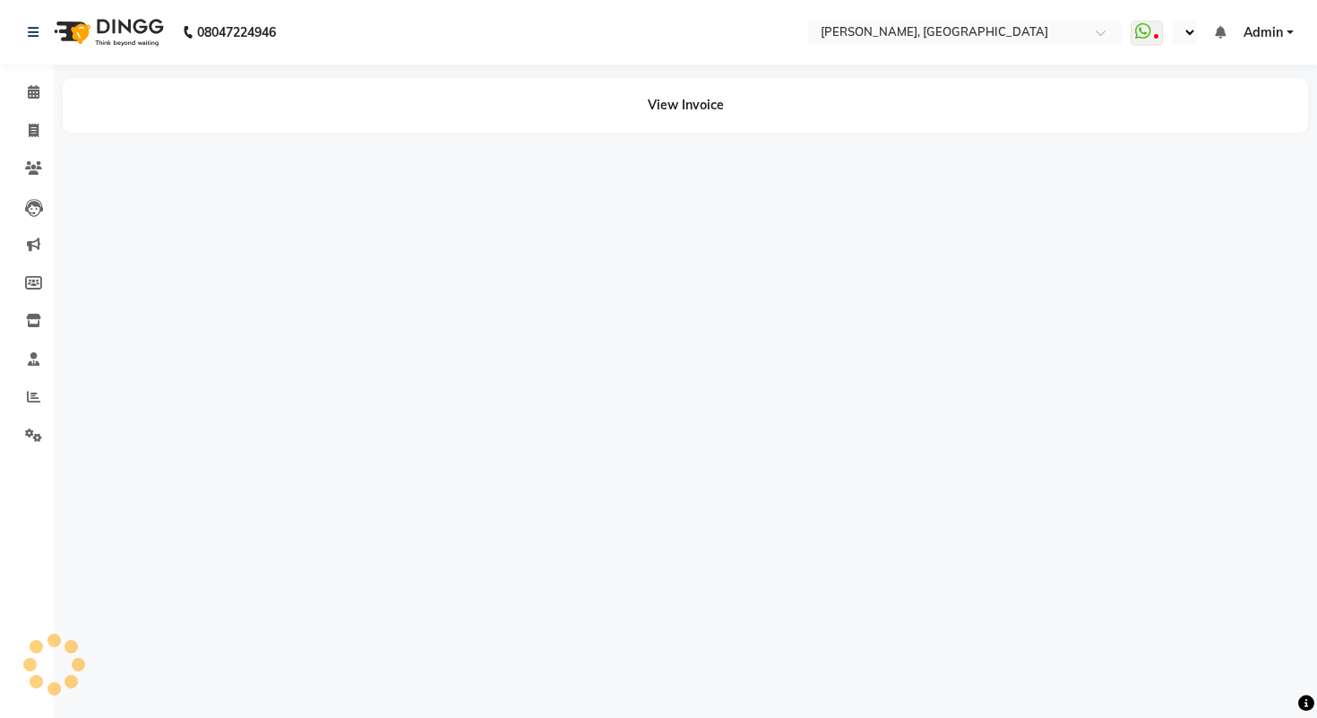
select select "en"
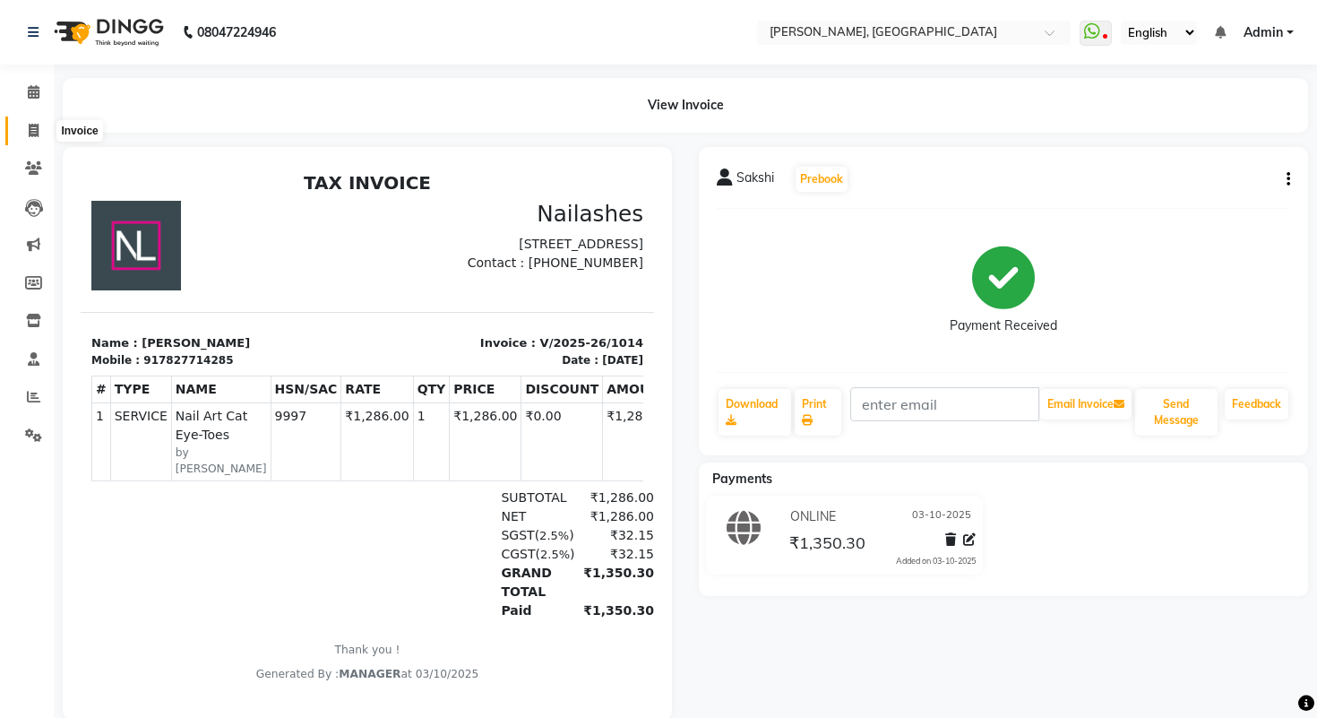
click at [39, 130] on span at bounding box center [33, 131] width 31 height 21
select select "service"
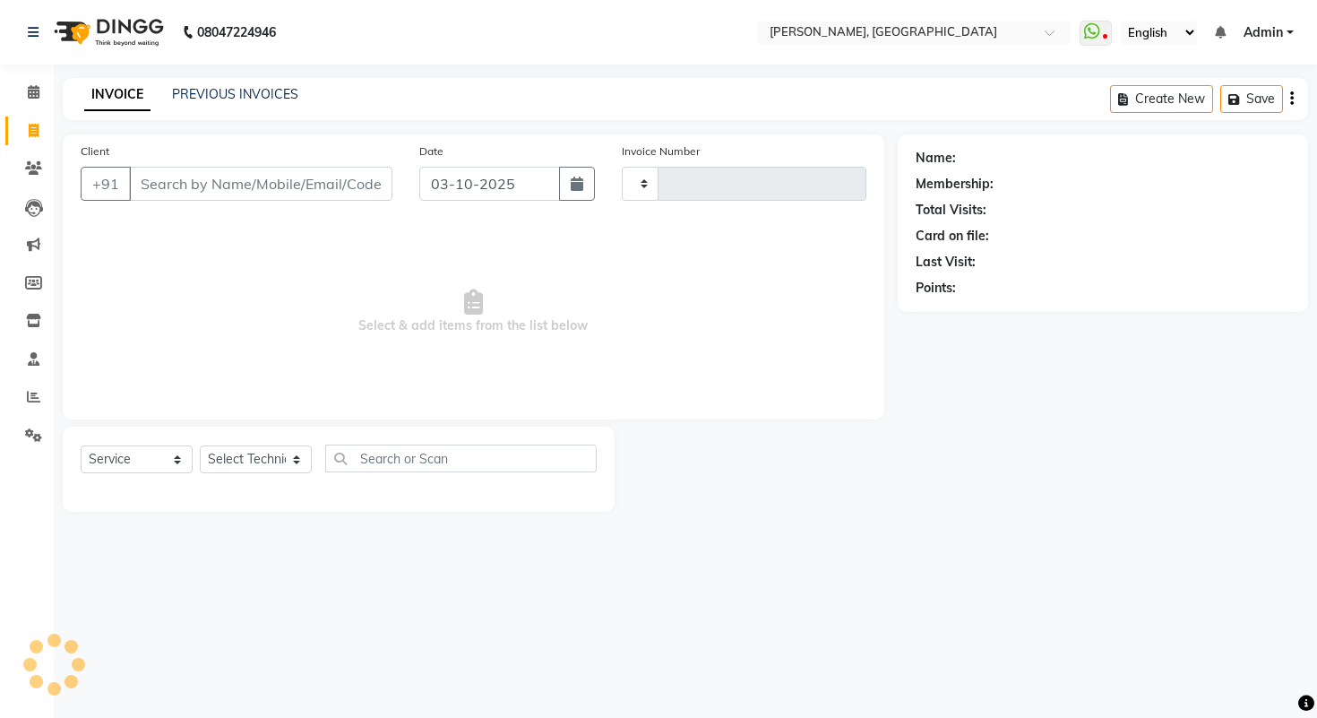
type input "1015"
select select "3842"
click at [230, 90] on link "PREVIOUS INVOICES" at bounding box center [235, 94] width 126 height 16
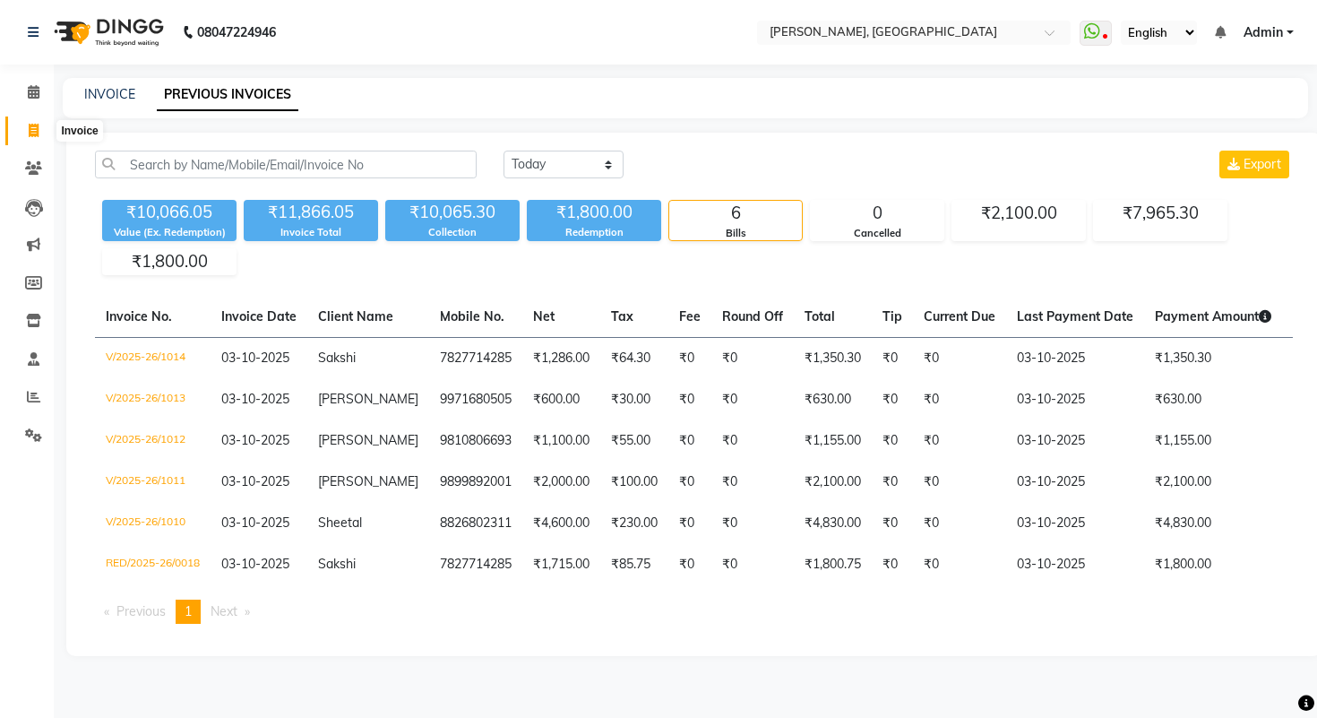
click at [38, 125] on icon at bounding box center [34, 130] width 10 height 13
select select "service"
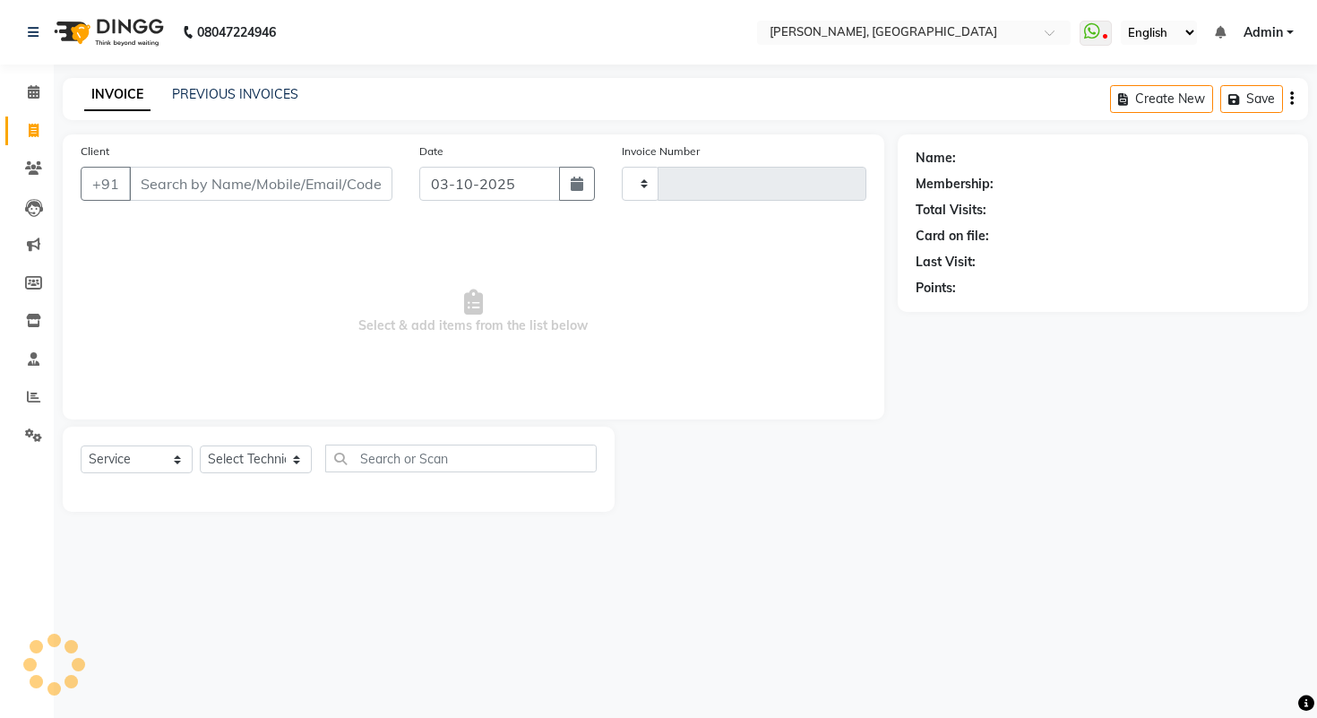
type input "1015"
select select "3842"
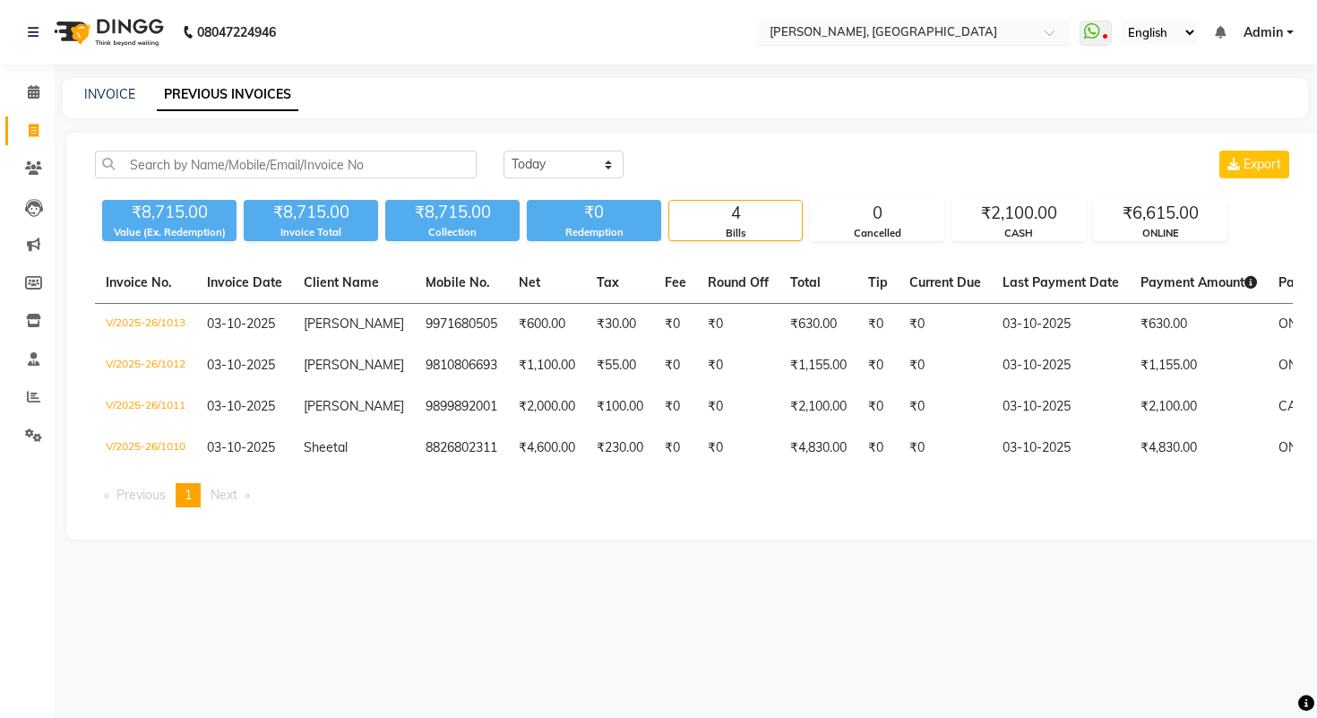
click at [873, 33] on input "text" at bounding box center [896, 34] width 260 height 18
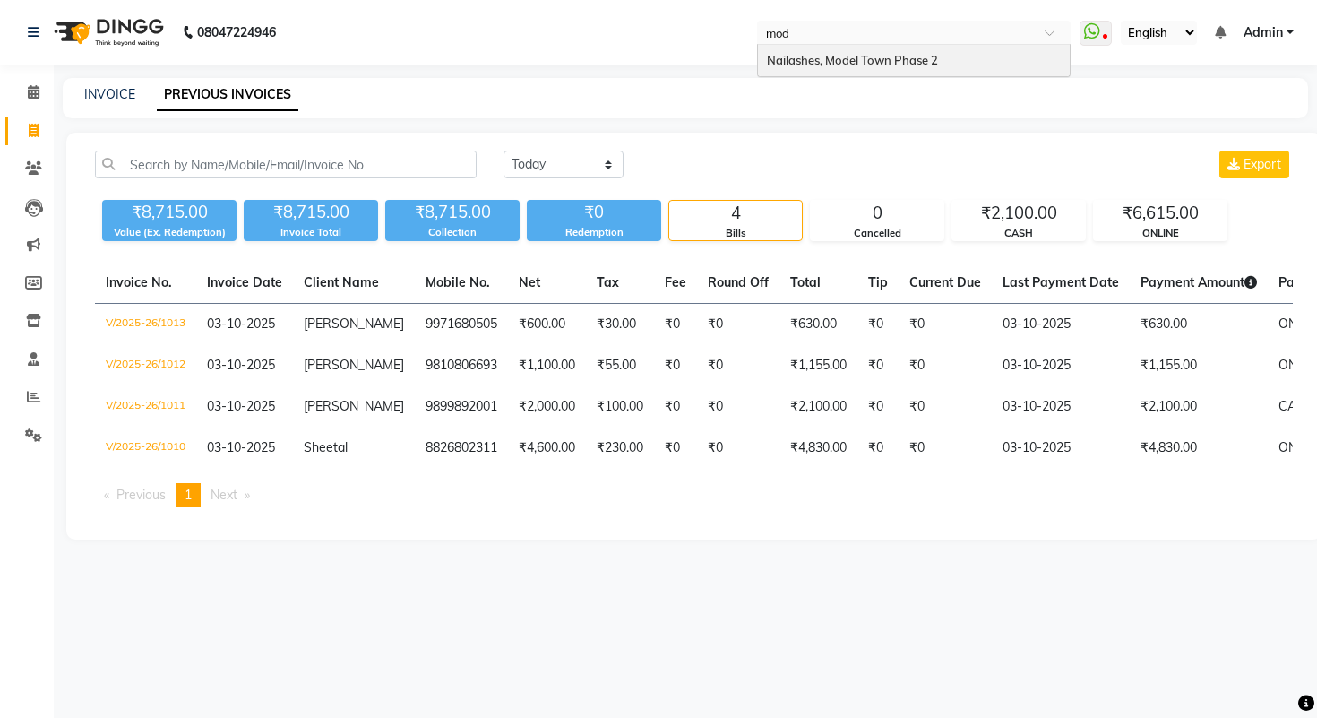
type input "mode"
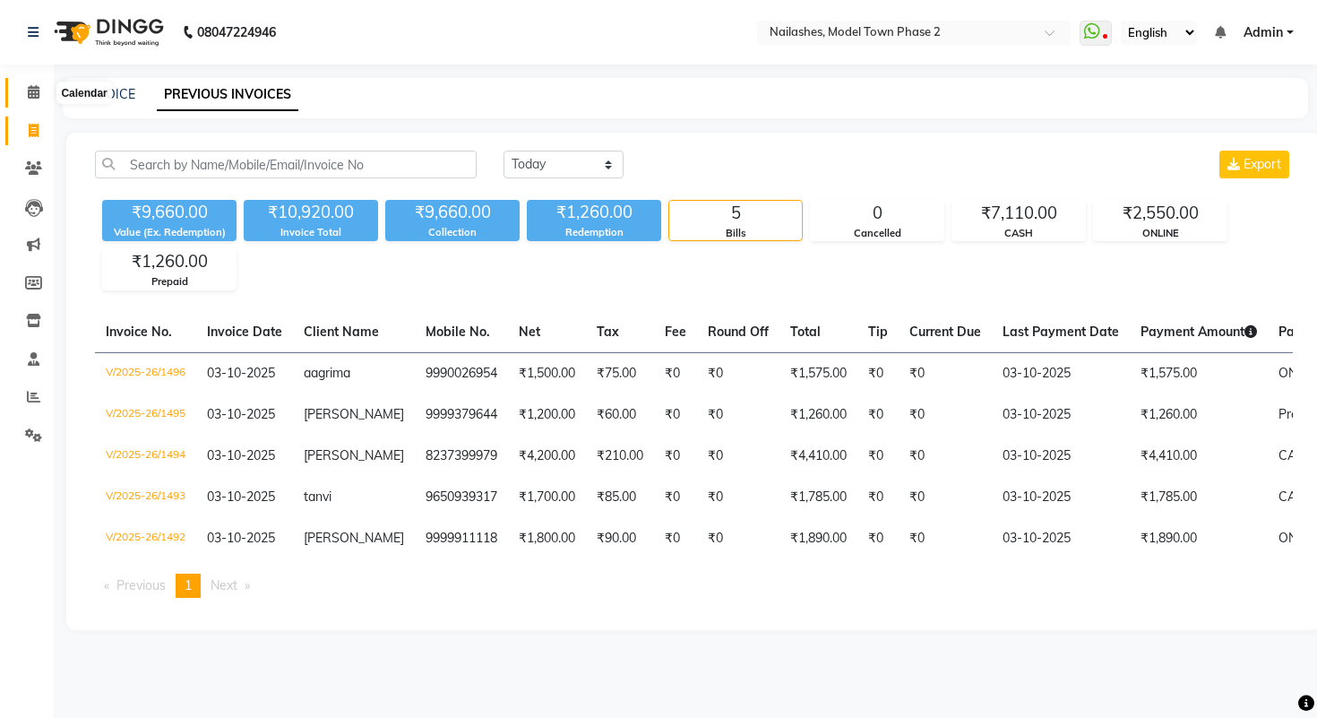
click at [30, 92] on icon at bounding box center [34, 91] width 12 height 13
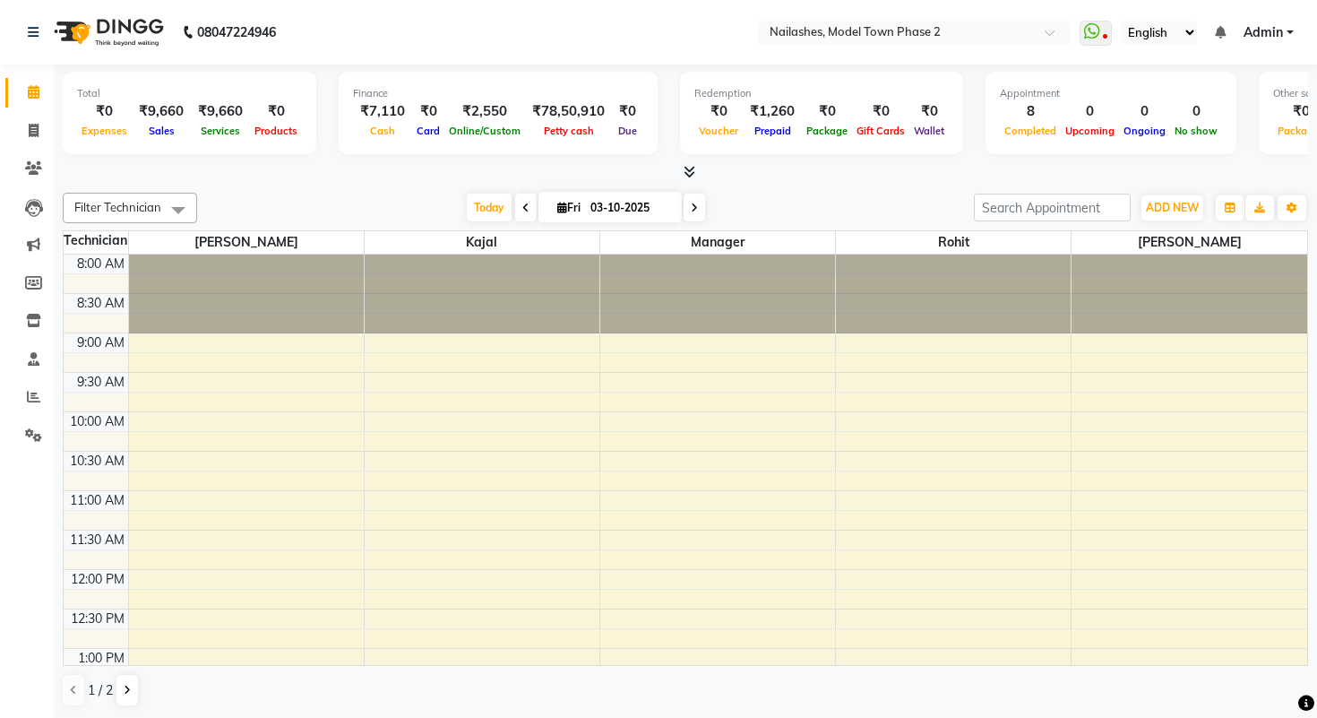
click at [686, 168] on icon at bounding box center [690, 171] width 12 height 13
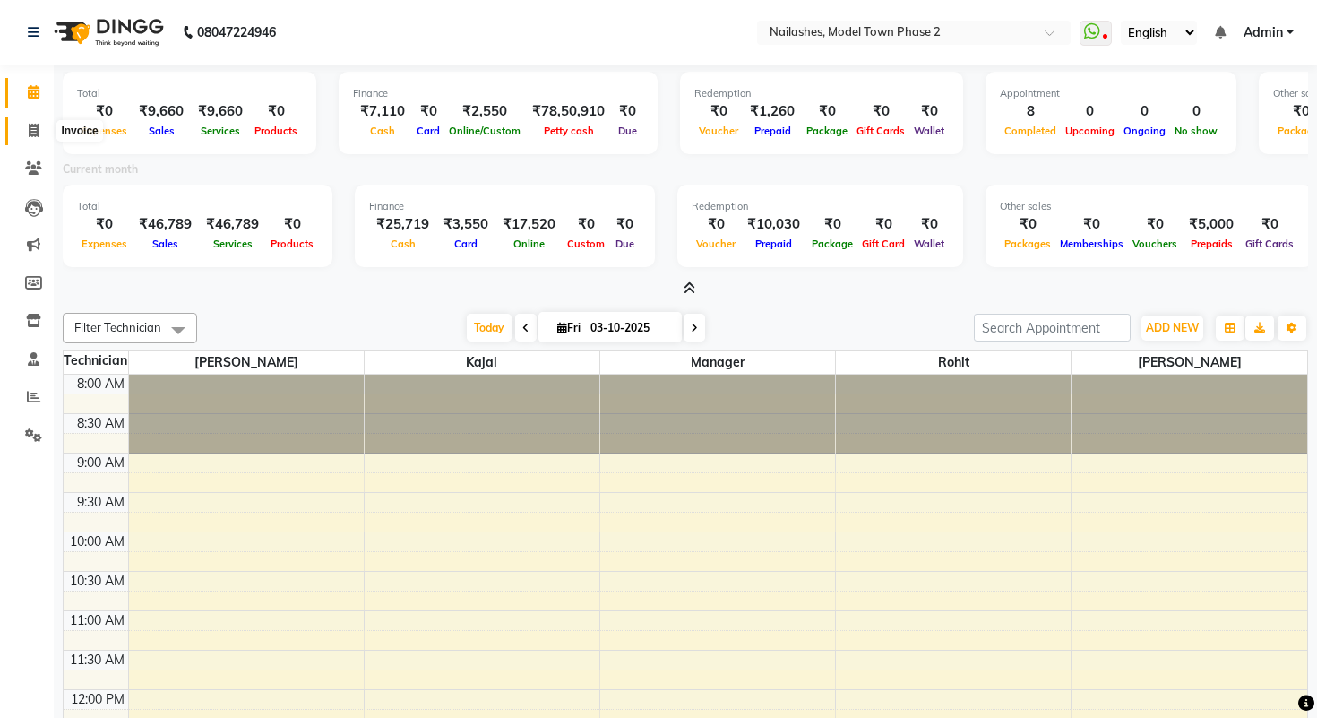
click at [30, 125] on icon at bounding box center [34, 130] width 10 height 13
select select "3840"
select select "service"
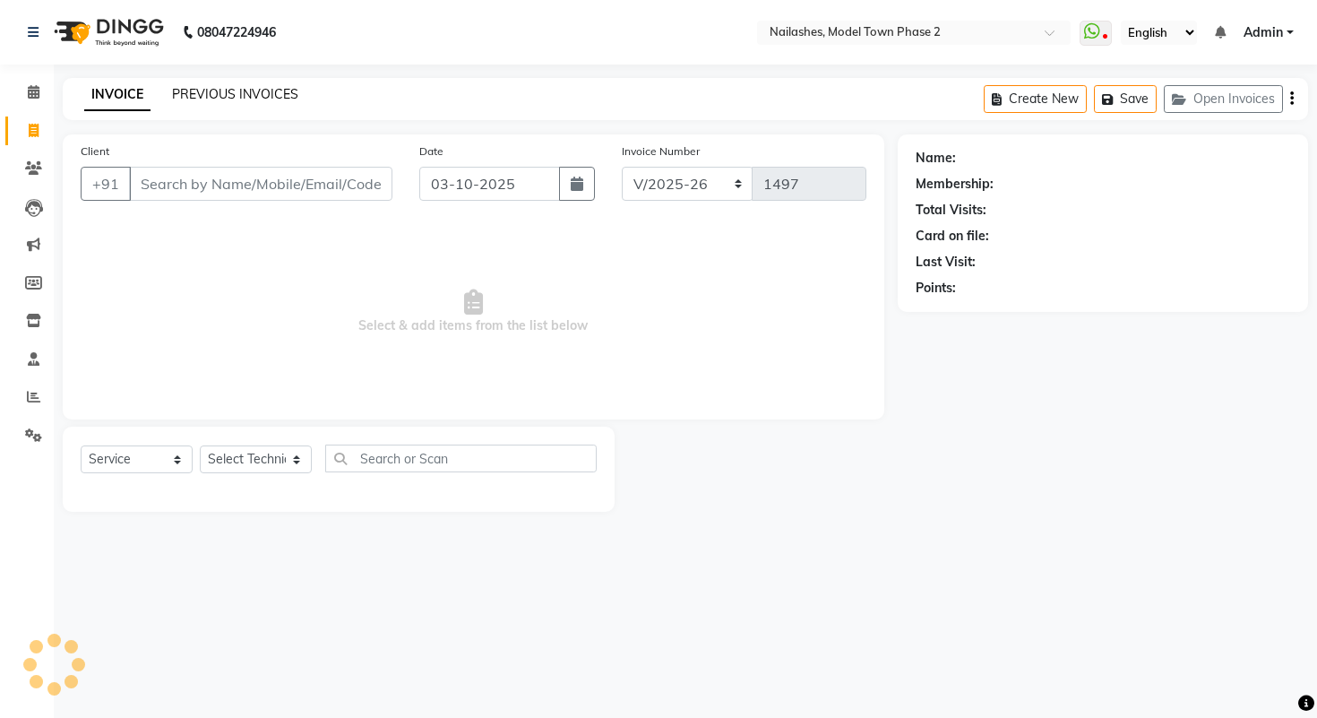
click at [183, 97] on link "PREVIOUS INVOICES" at bounding box center [235, 94] width 126 height 16
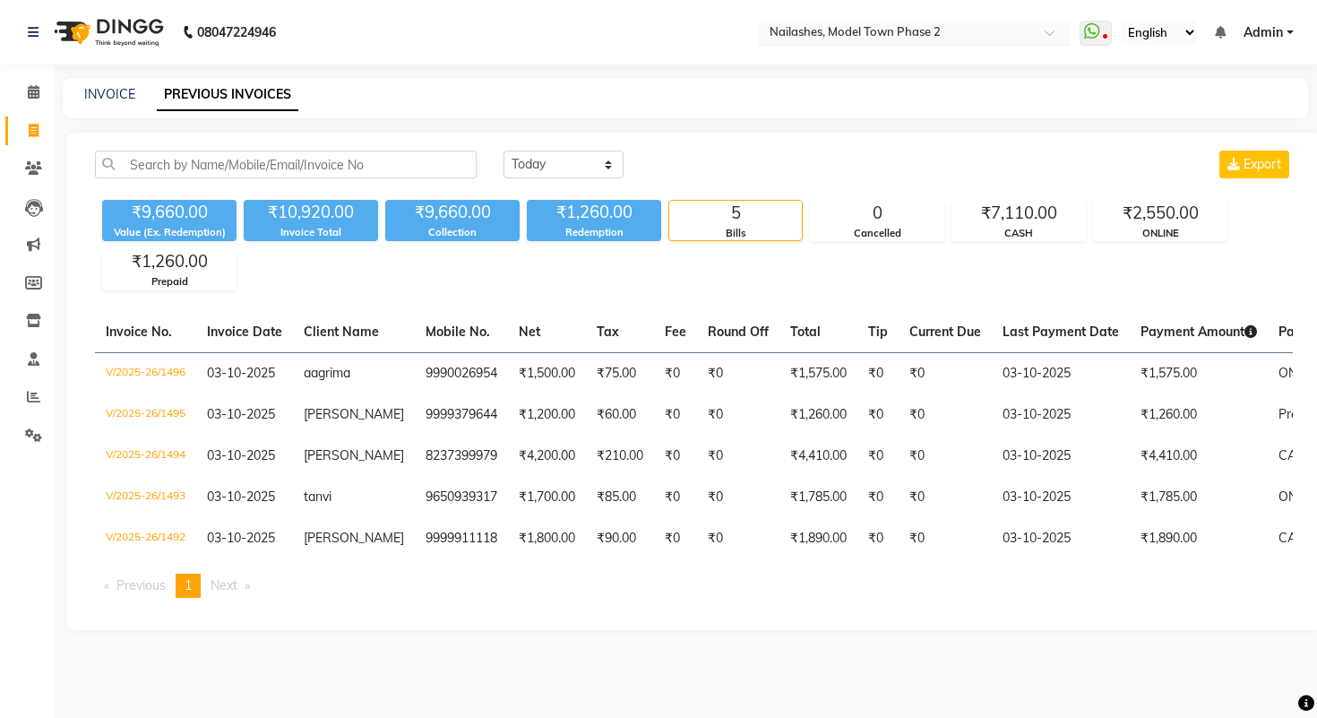
click at [972, 40] on input "text" at bounding box center [896, 34] width 260 height 18
type input "janak"
click at [944, 60] on div "[PERSON_NAME], [GEOGRAPHIC_DATA]" at bounding box center [914, 61] width 312 height 32
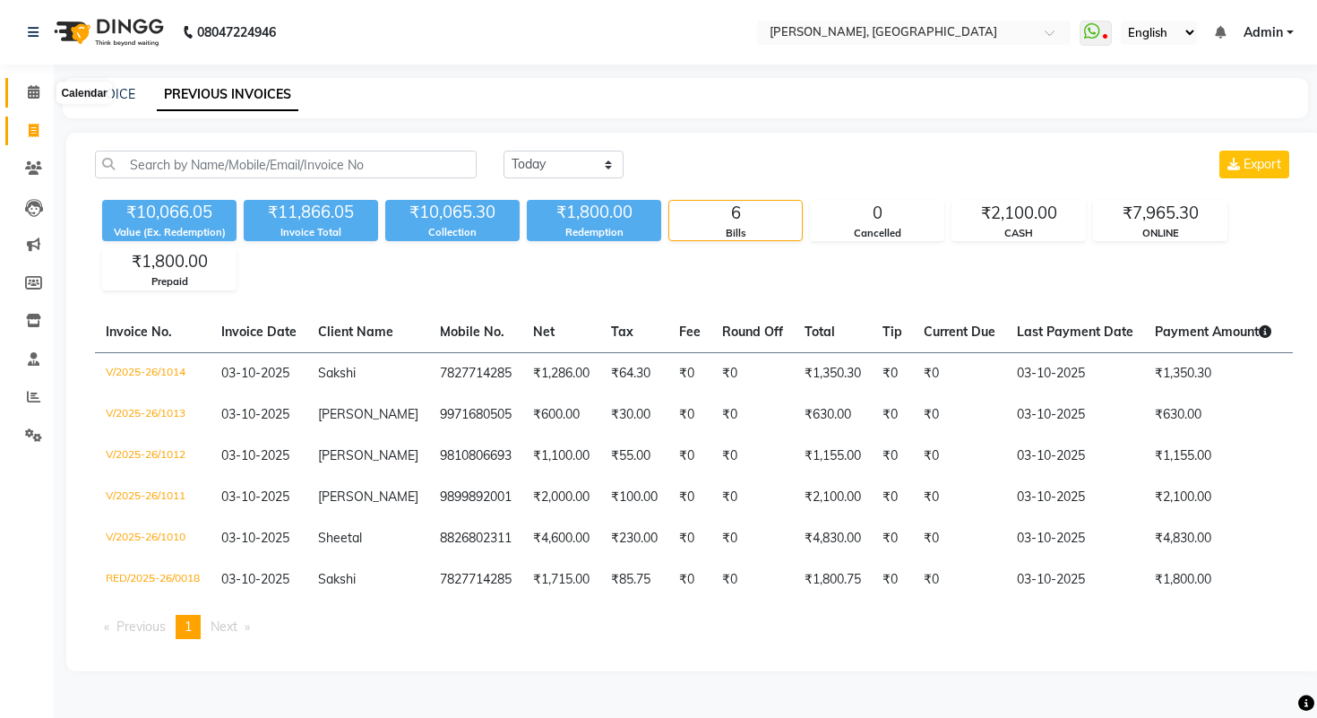
click at [35, 92] on icon at bounding box center [34, 91] width 12 height 13
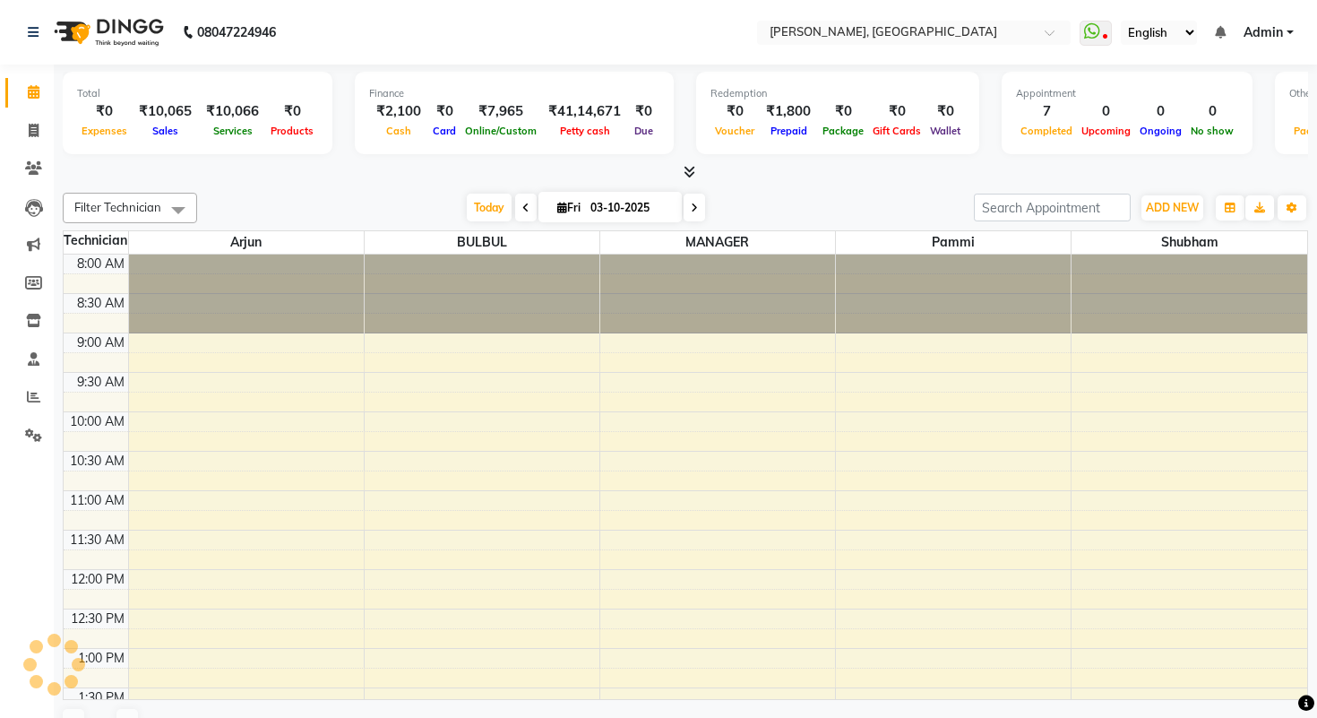
scroll to position [579, 0]
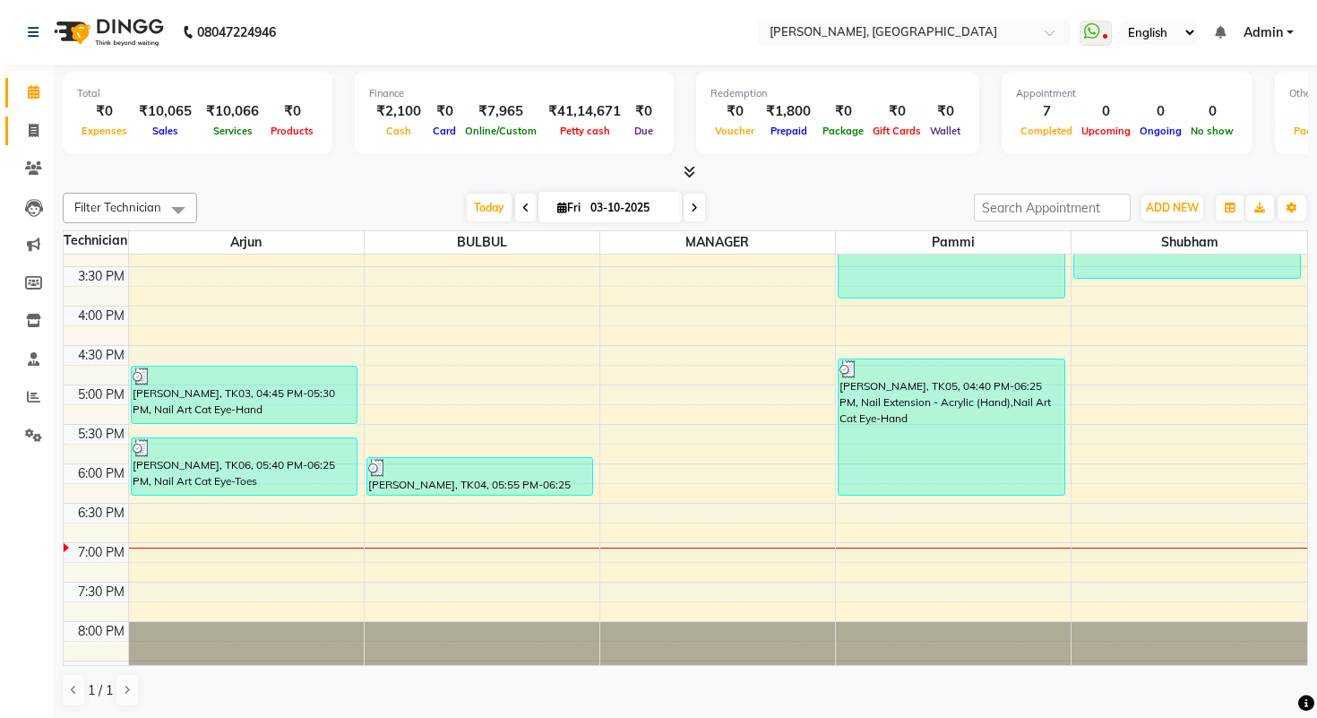
click at [31, 141] on link "Invoice" at bounding box center [26, 131] width 43 height 30
select select "3842"
select select "service"
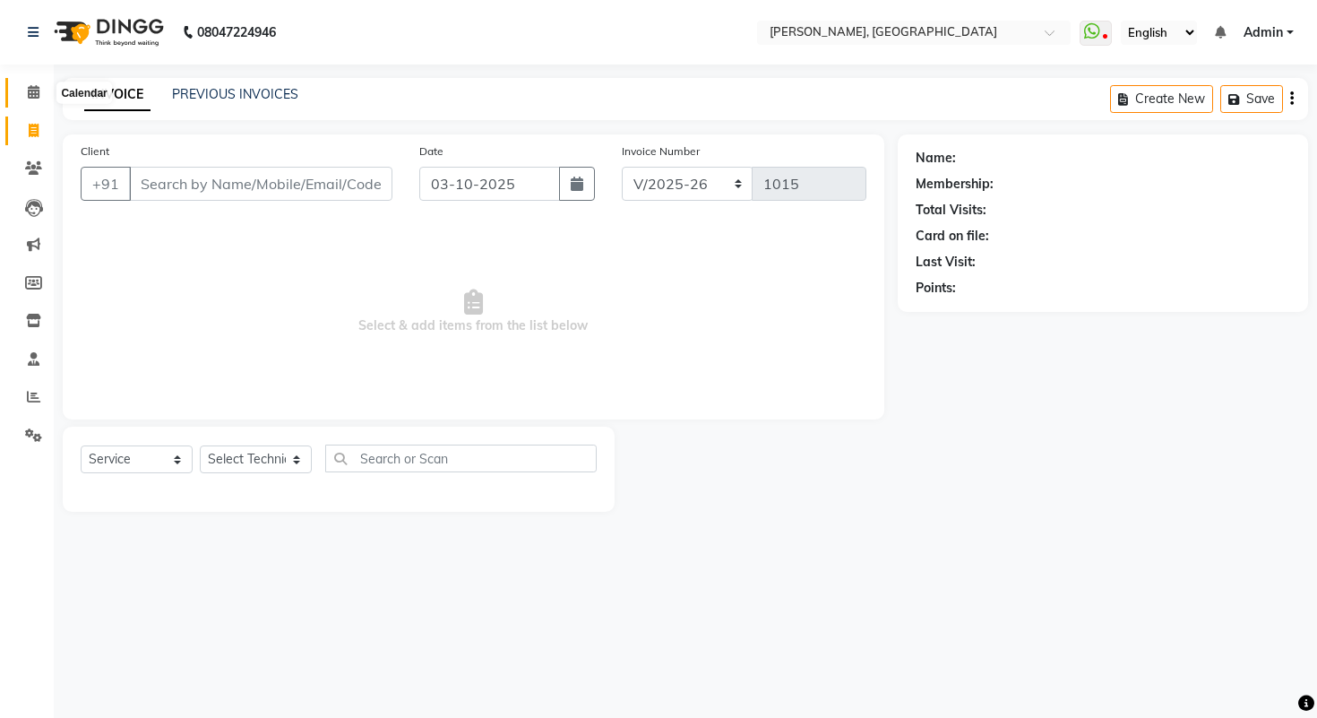
click at [39, 92] on span at bounding box center [33, 92] width 31 height 21
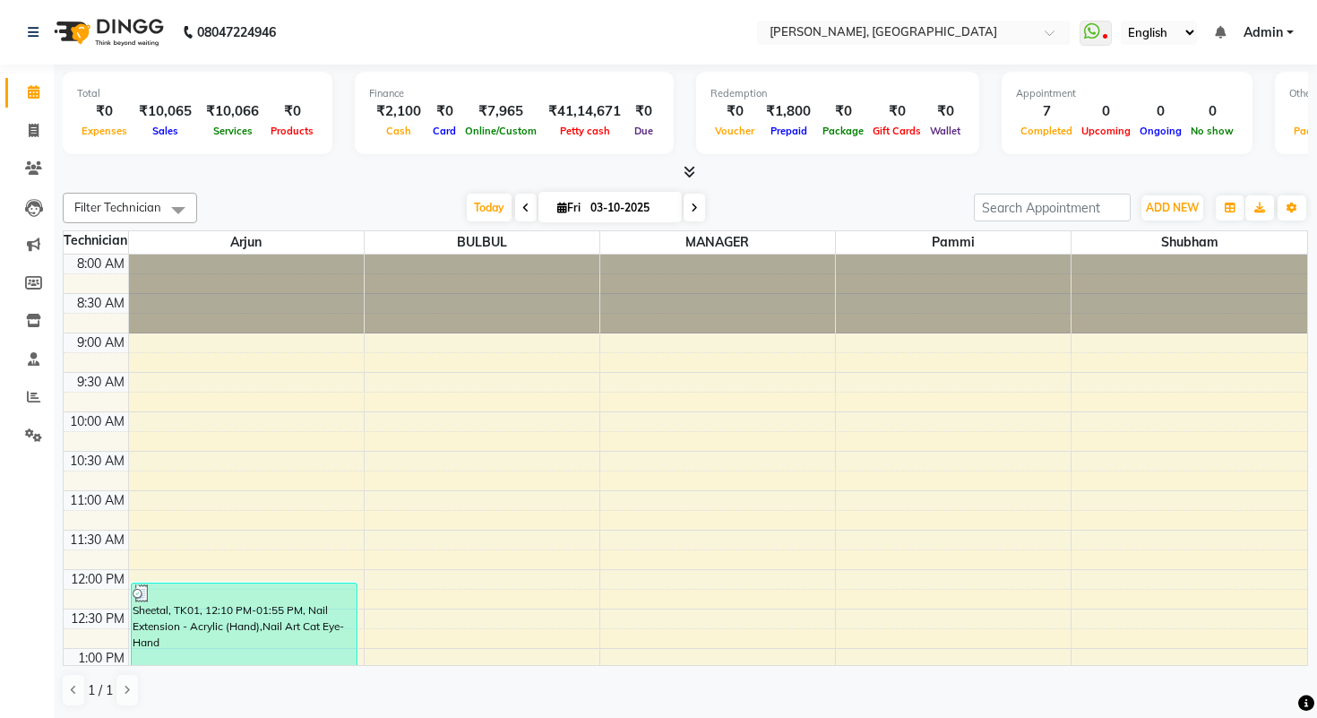
click at [690, 174] on icon at bounding box center [690, 171] width 12 height 13
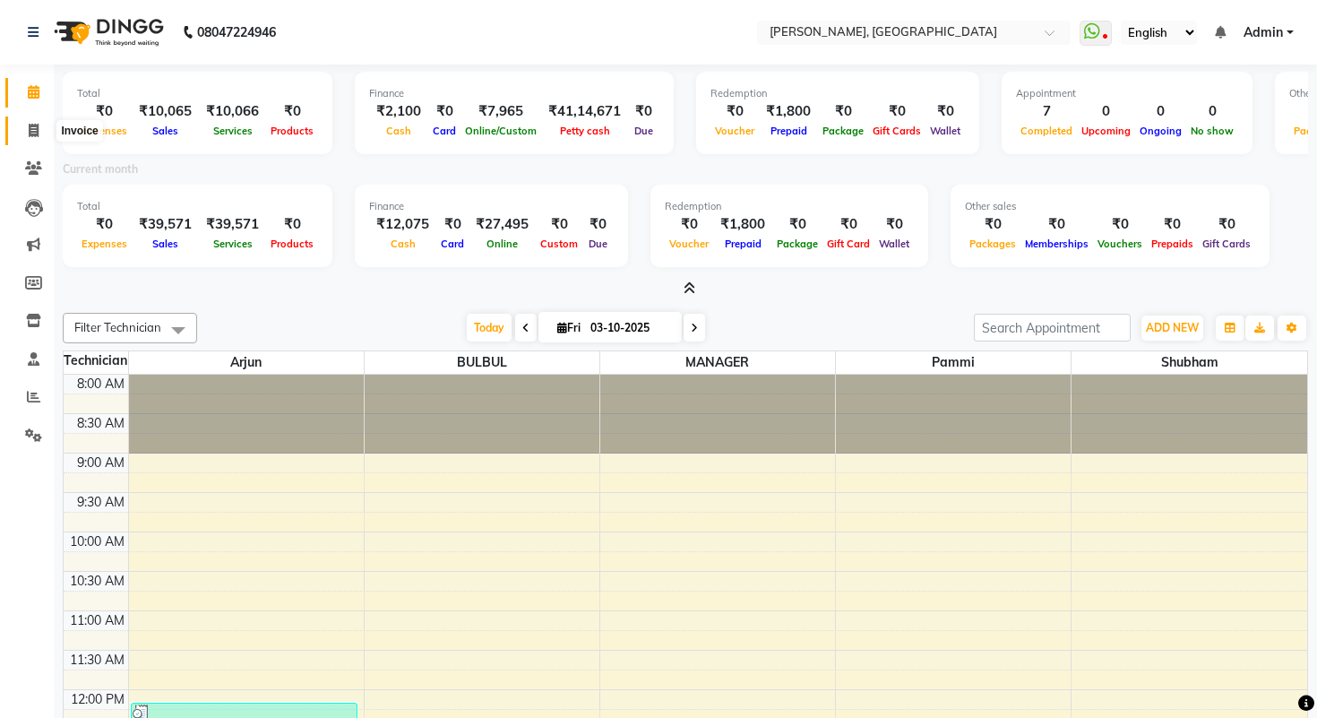
click at [33, 122] on span at bounding box center [33, 131] width 31 height 21
select select "service"
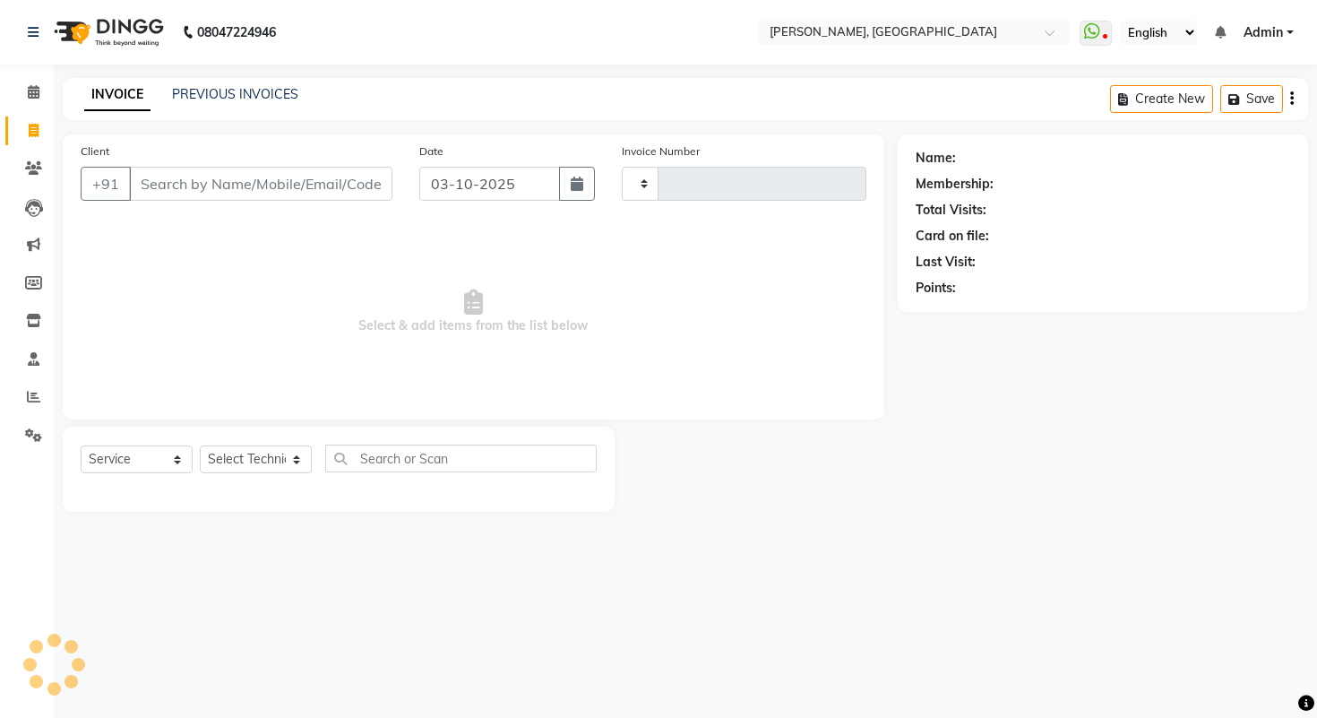
type input "1015"
select select "3842"
click at [32, 167] on icon at bounding box center [33, 167] width 17 height 13
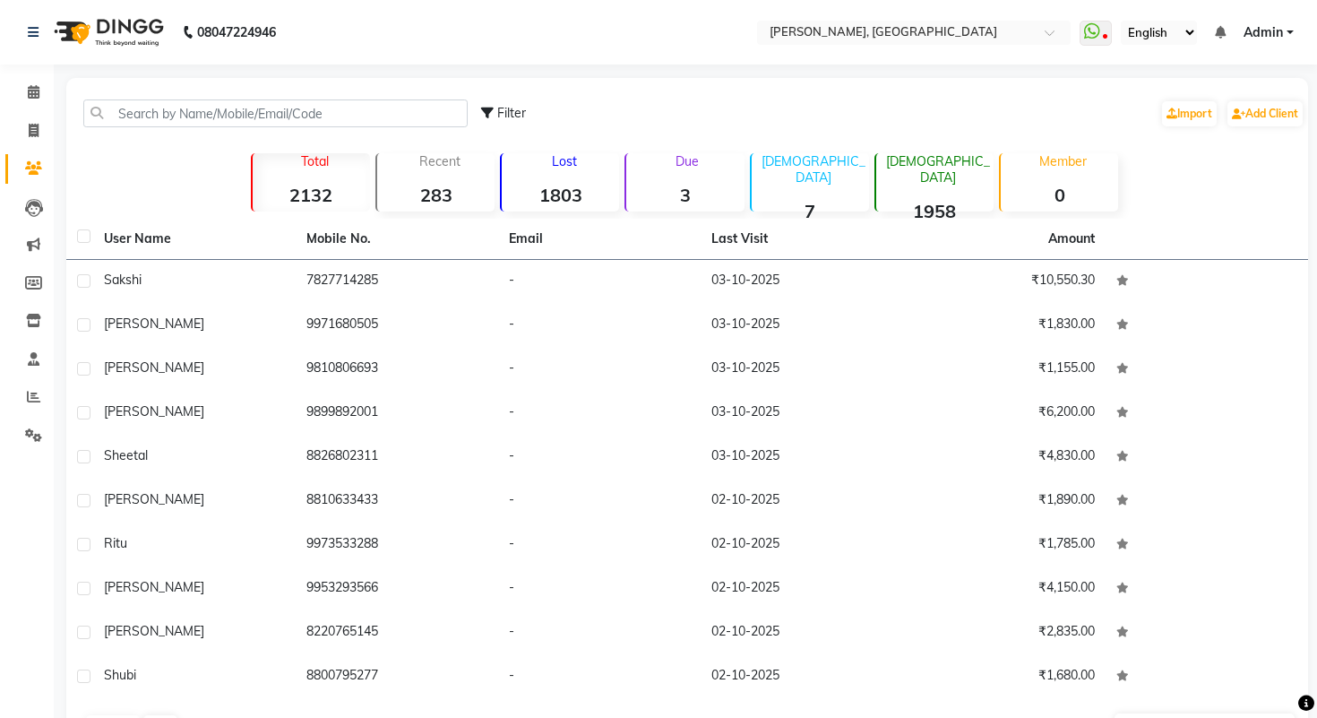
click at [39, 114] on li "Invoice" at bounding box center [27, 131] width 54 height 39
click at [39, 121] on span at bounding box center [33, 131] width 31 height 21
select select "3842"
select select "service"
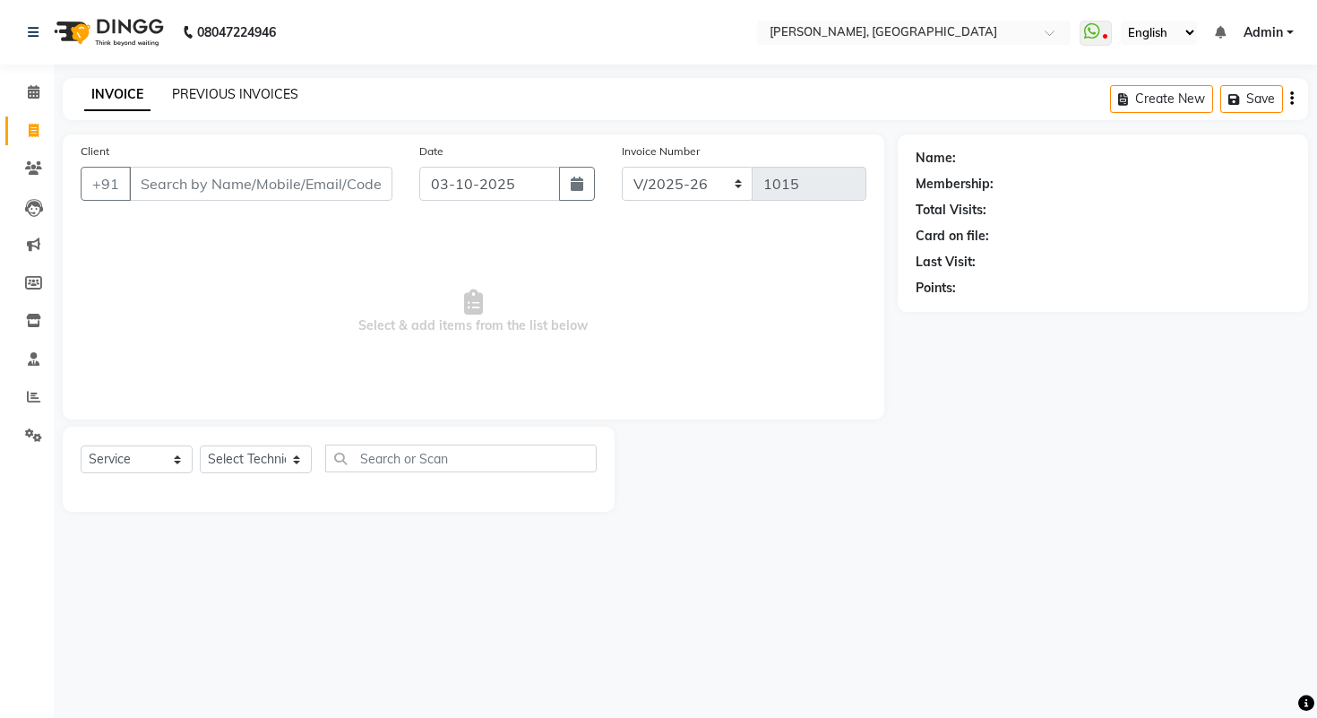
click at [212, 91] on link "PREVIOUS INVOICES" at bounding box center [235, 94] width 126 height 16
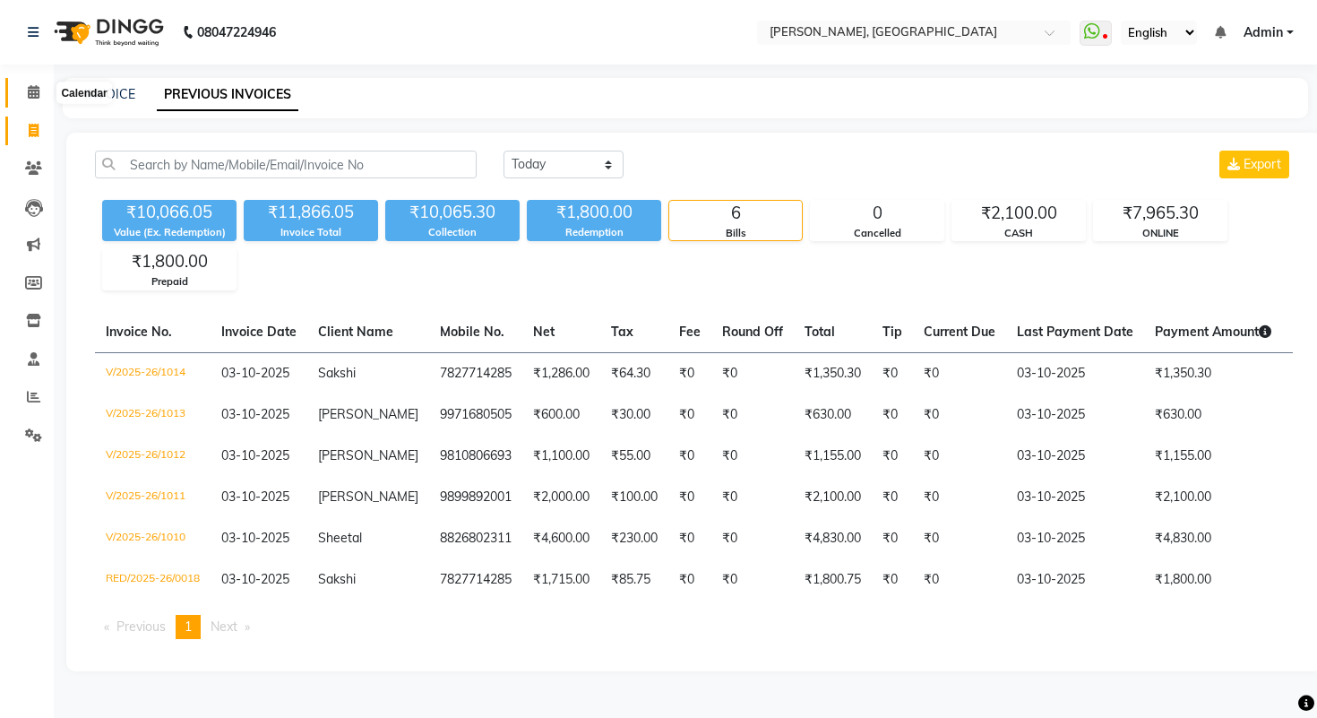
click at [39, 95] on icon at bounding box center [34, 91] width 12 height 13
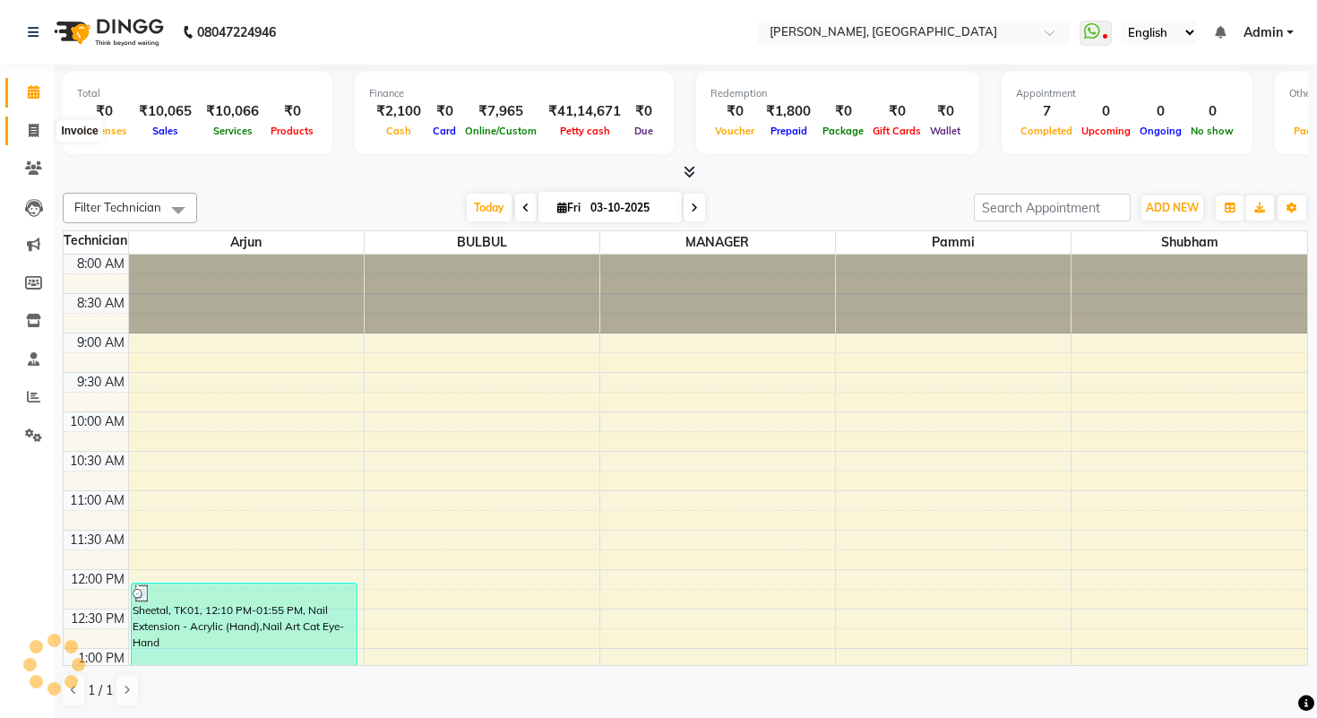
click at [23, 125] on span at bounding box center [33, 131] width 31 height 21
select select "service"
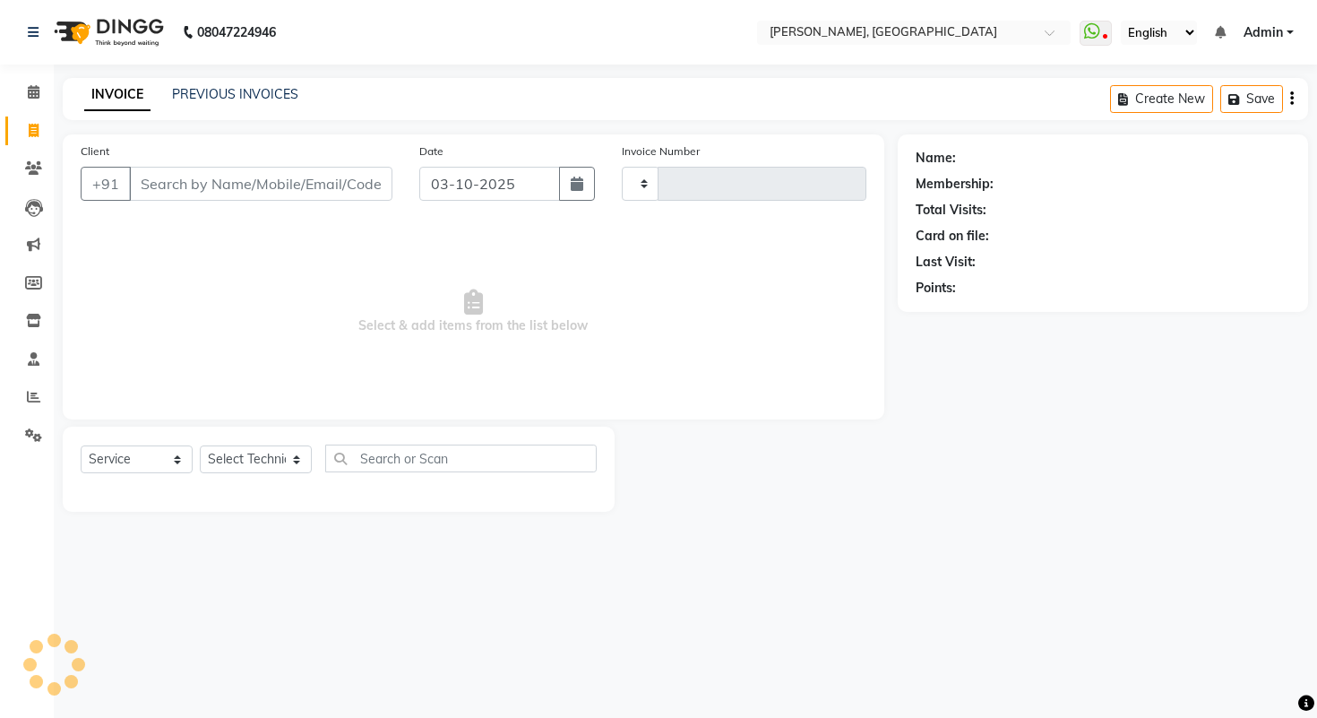
type input "1015"
select select "3842"
click at [202, 94] on link "PREVIOUS INVOICES" at bounding box center [235, 94] width 126 height 16
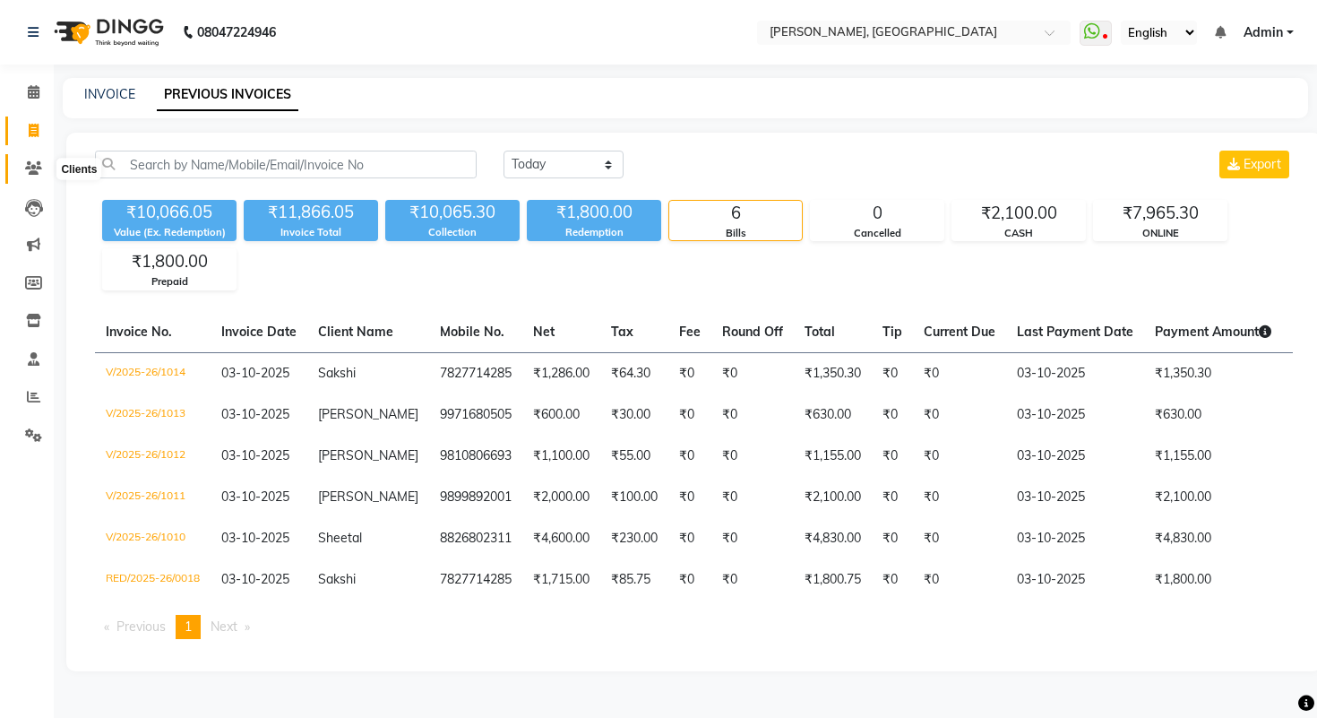
click at [29, 175] on icon at bounding box center [33, 167] width 17 height 13
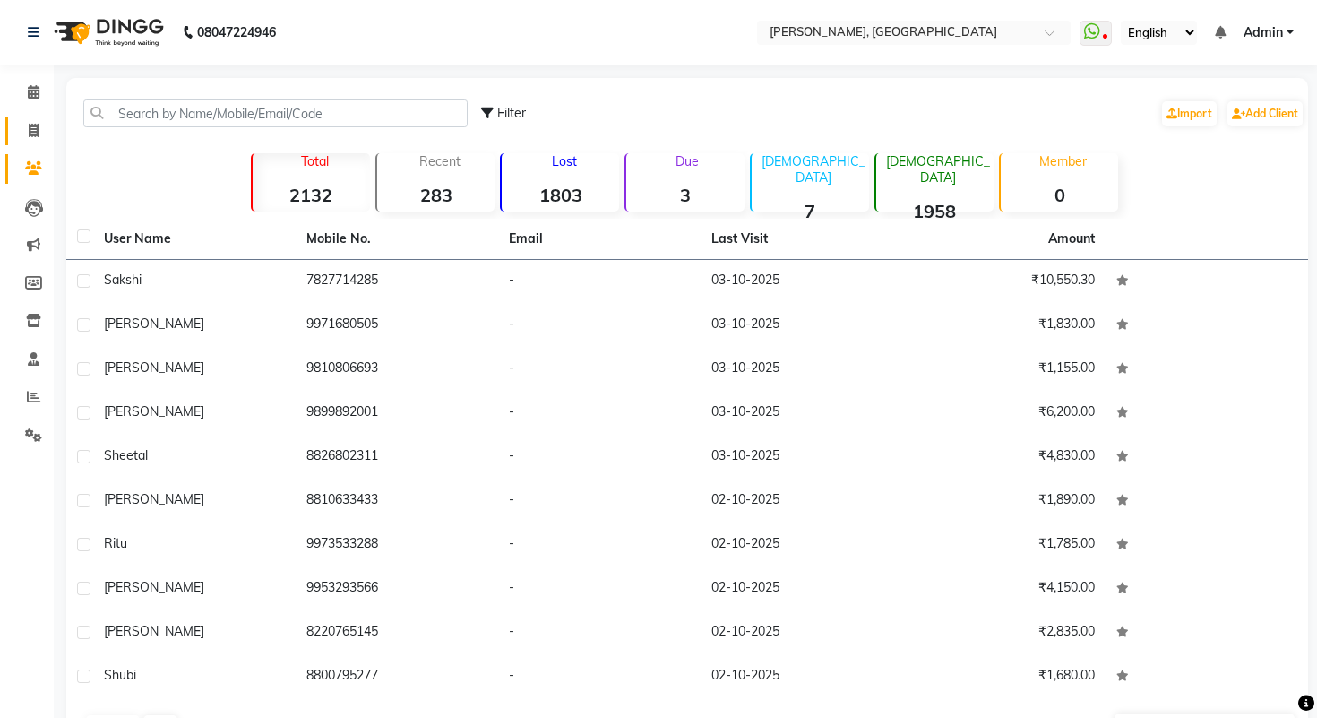
click at [33, 118] on link "Invoice" at bounding box center [26, 131] width 43 height 30
select select "service"
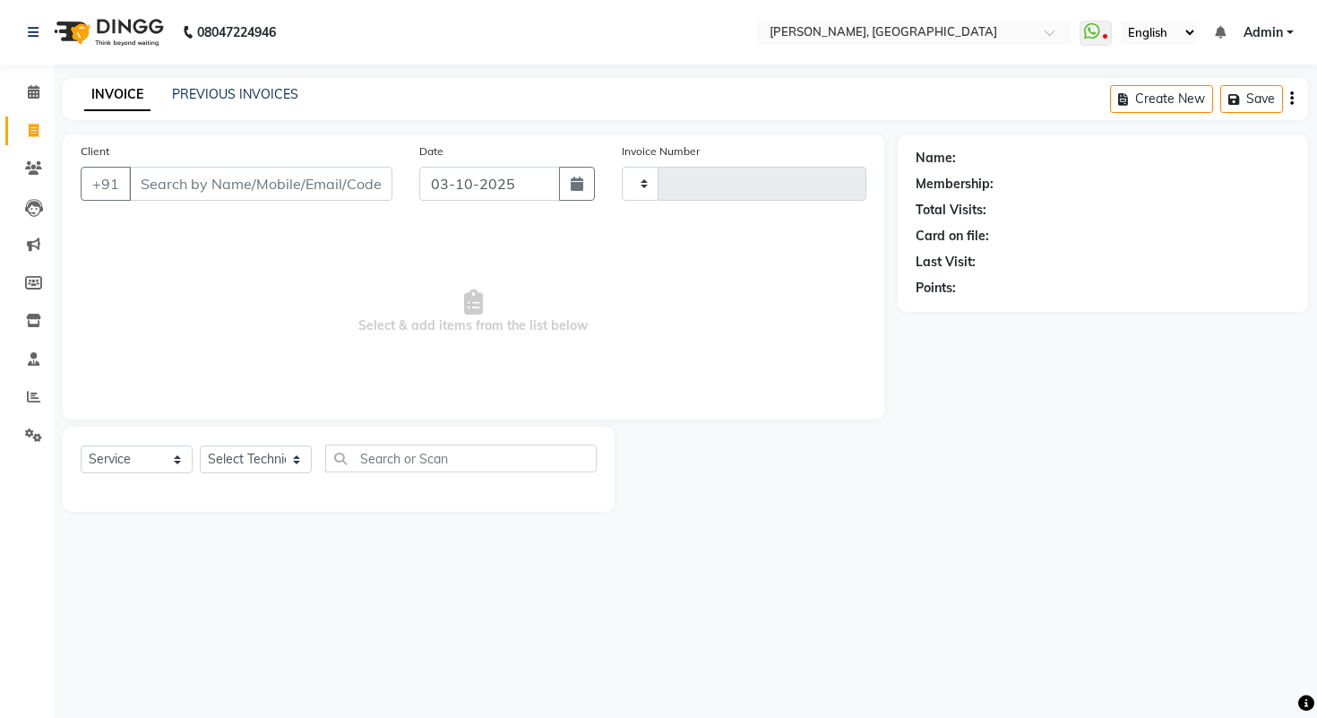
type input "1015"
select select "3842"
